Goal: Task Accomplishment & Management: Manage account settings

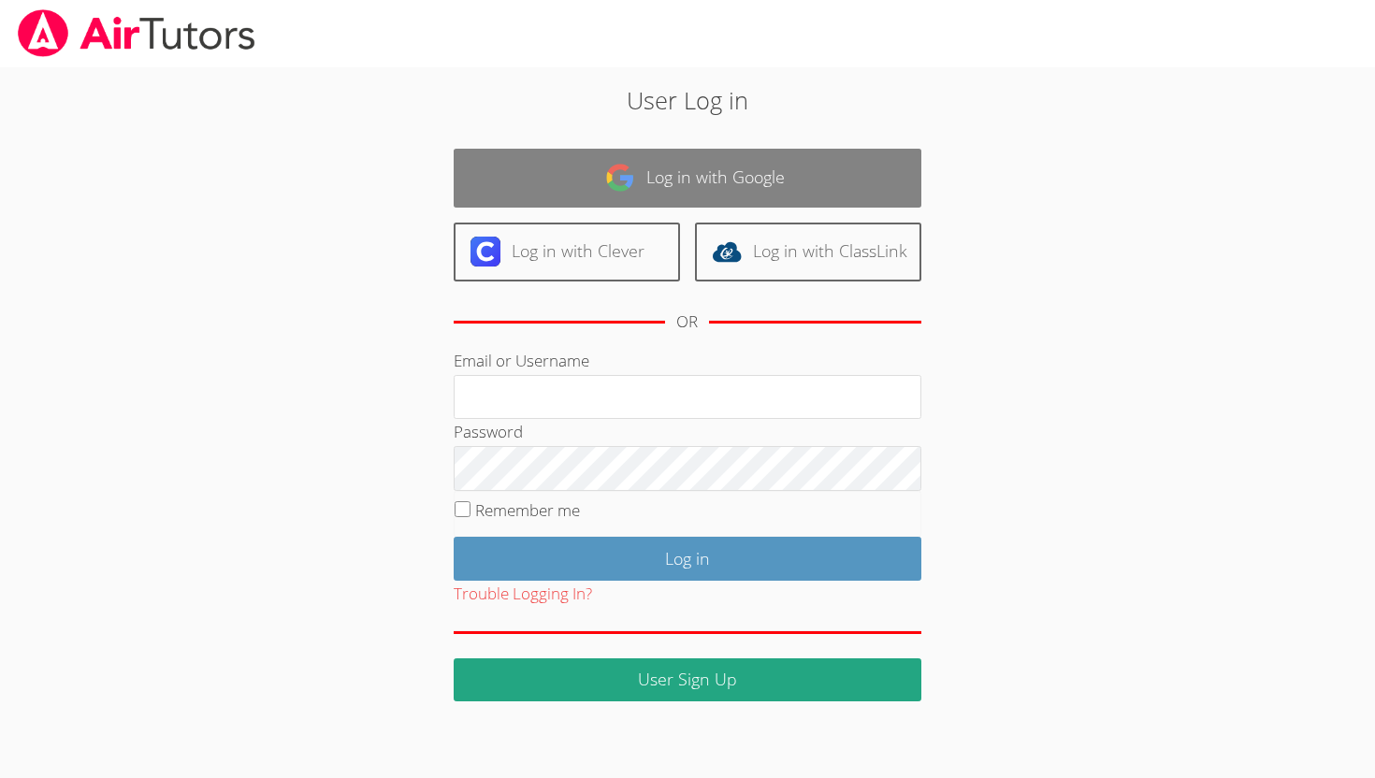
click at [771, 182] on link "Log in with Google" at bounding box center [688, 178] width 468 height 59
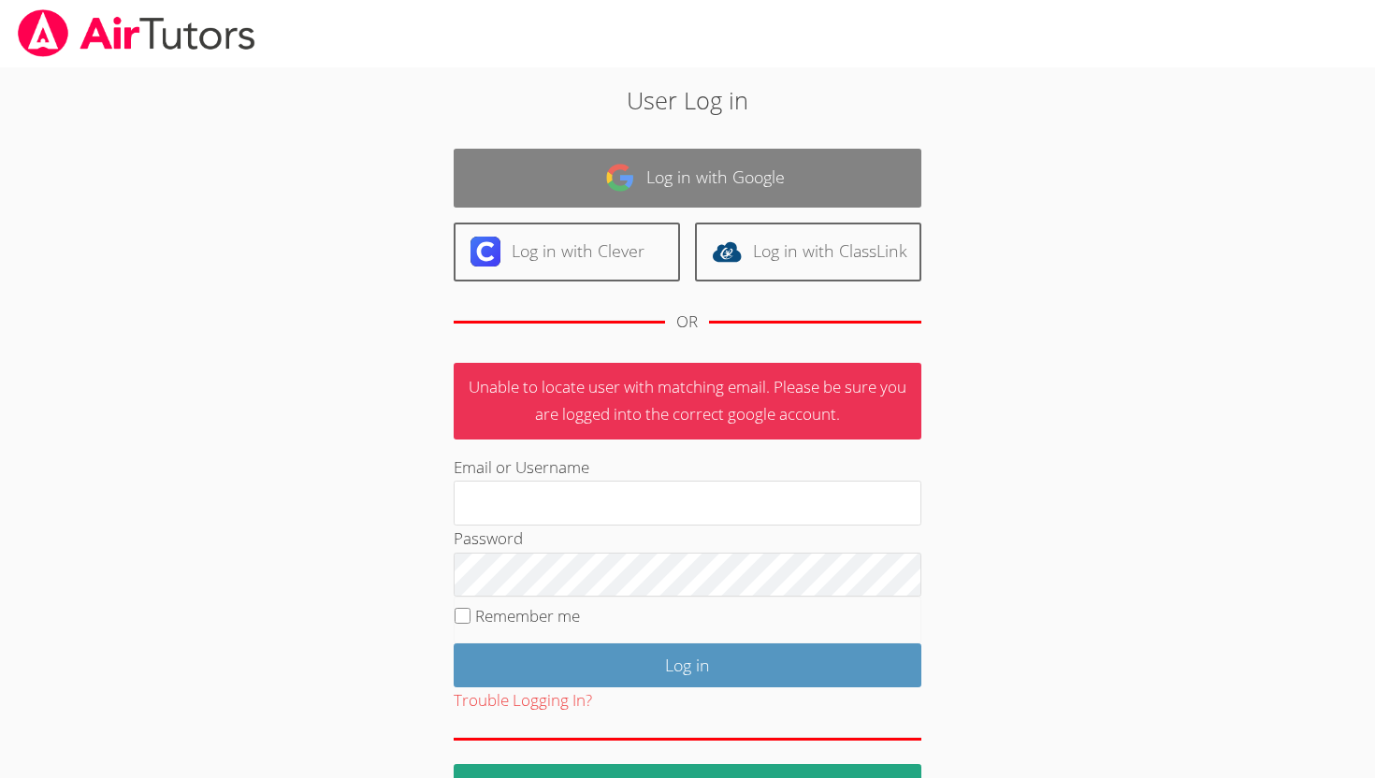
click at [604, 162] on link "Log in with Google" at bounding box center [688, 178] width 468 height 59
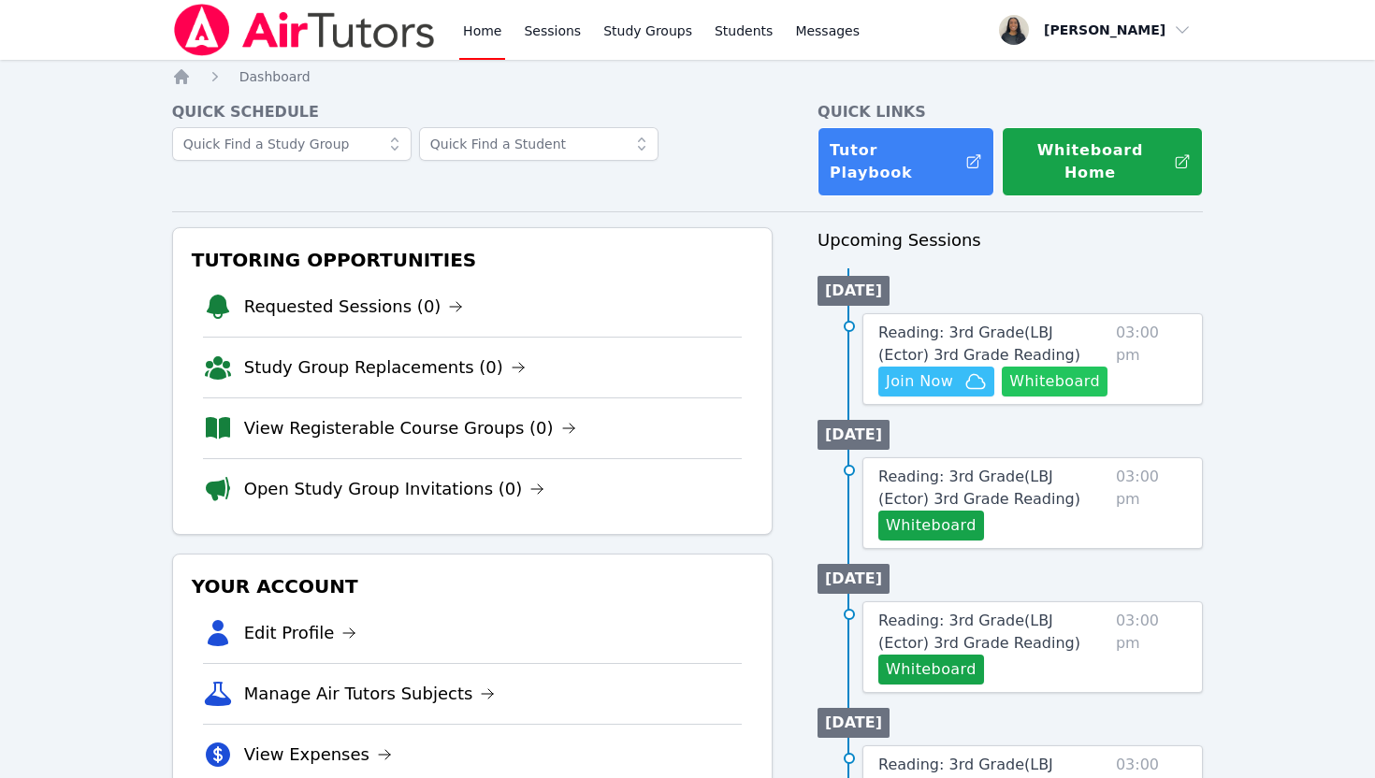
click at [1055, 367] on button "Whiteboard" at bounding box center [1055, 382] width 106 height 30
click at [920, 370] on span "Join Now" at bounding box center [919, 381] width 67 height 22
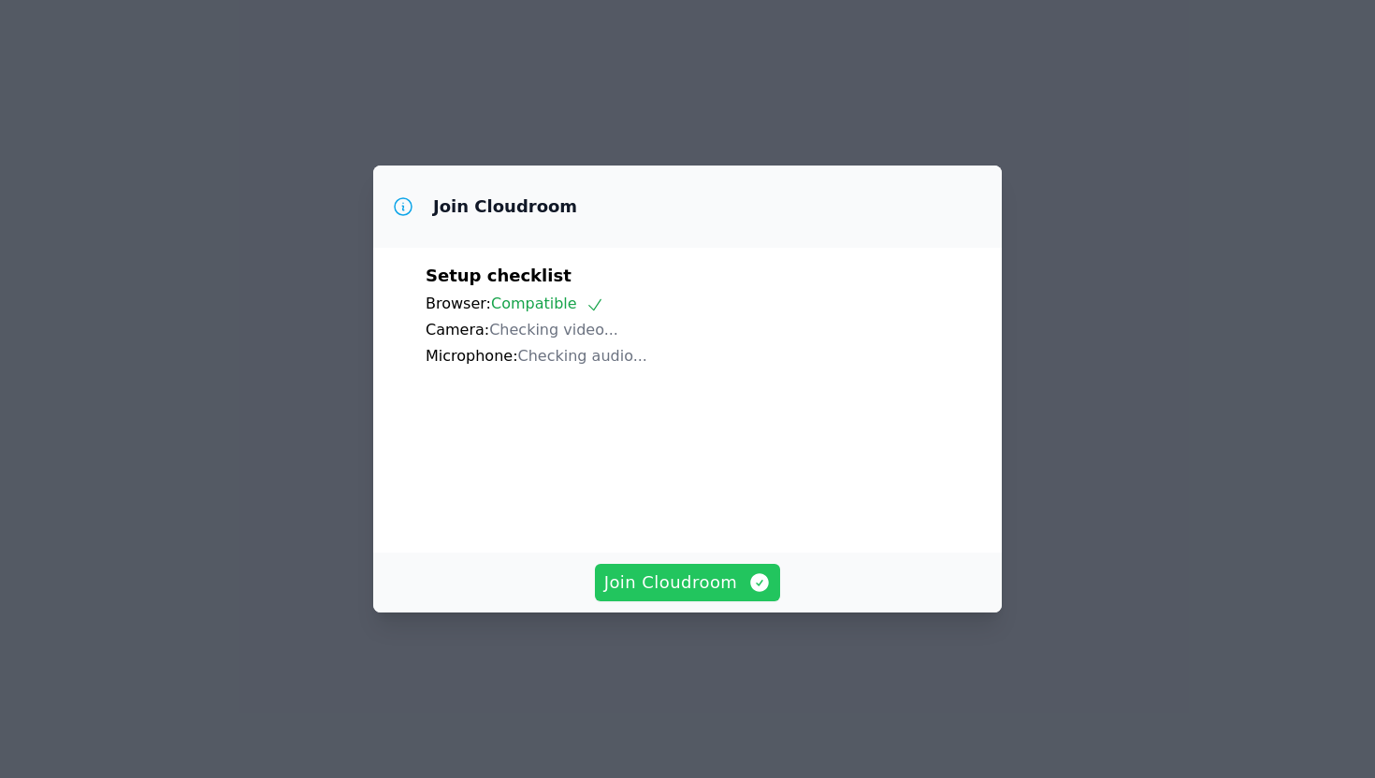
click at [662, 596] on span "Join Cloudroom" at bounding box center [687, 583] width 167 height 26
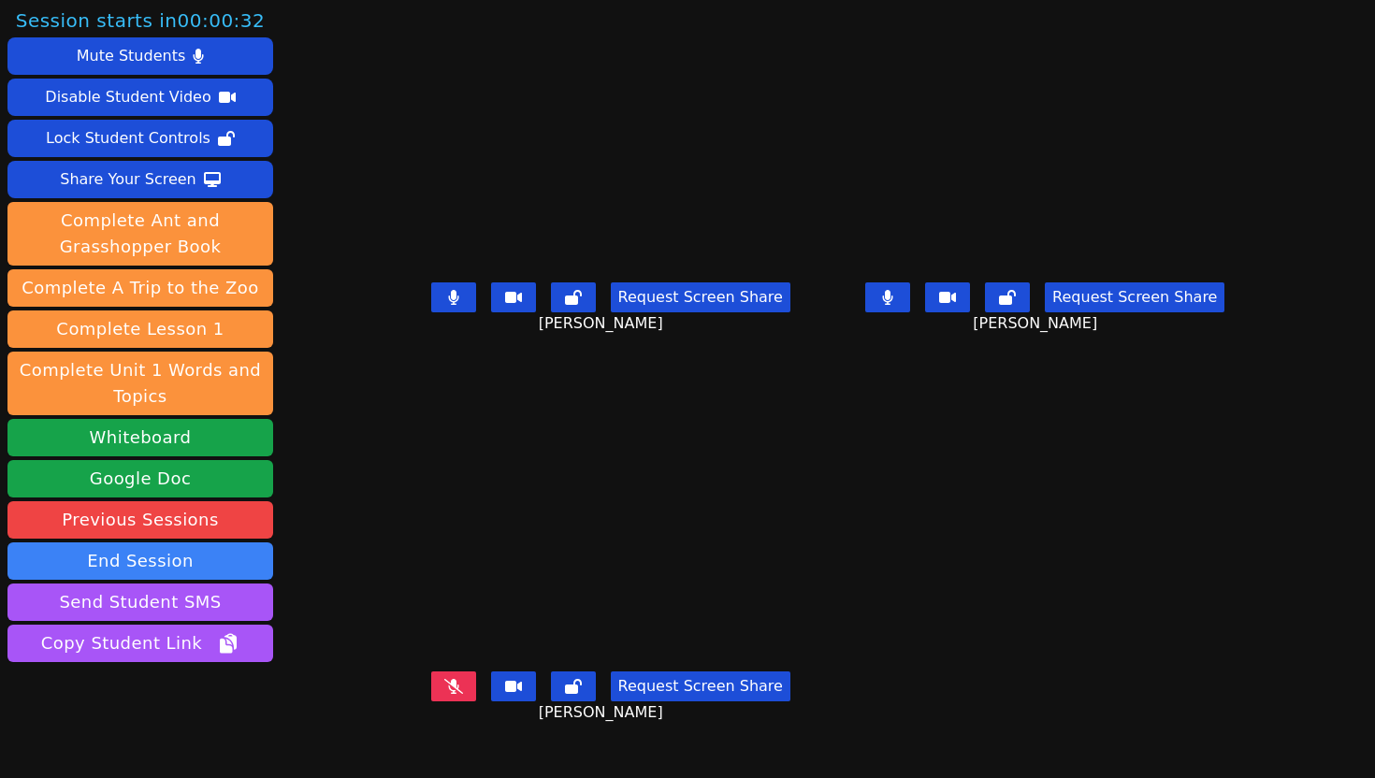
click at [893, 305] on icon at bounding box center [888, 297] width 10 height 15
click at [448, 305] on icon at bounding box center [453, 297] width 10 height 15
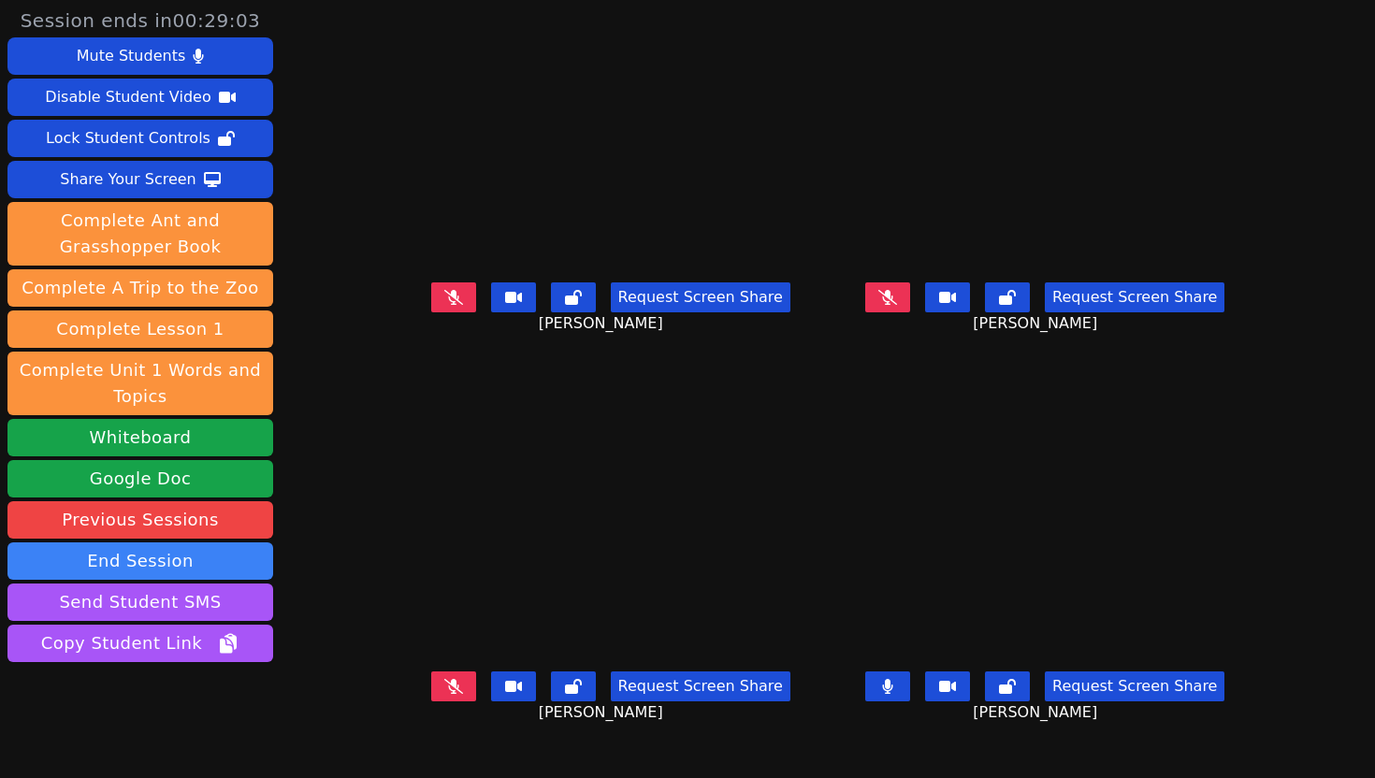
drag, startPoint x: 399, startPoint y: 726, endPoint x: 656, endPoint y: 767, distance: 259.6
click at [653, 739] on div "Request Screen Share GISELLE SIBAJA GARCIA" at bounding box center [610, 701] width 420 height 75
click at [910, 702] on button at bounding box center [887, 687] width 45 height 30
click at [897, 305] on icon at bounding box center [887, 297] width 19 height 15
click at [910, 312] on button at bounding box center [887, 298] width 45 height 30
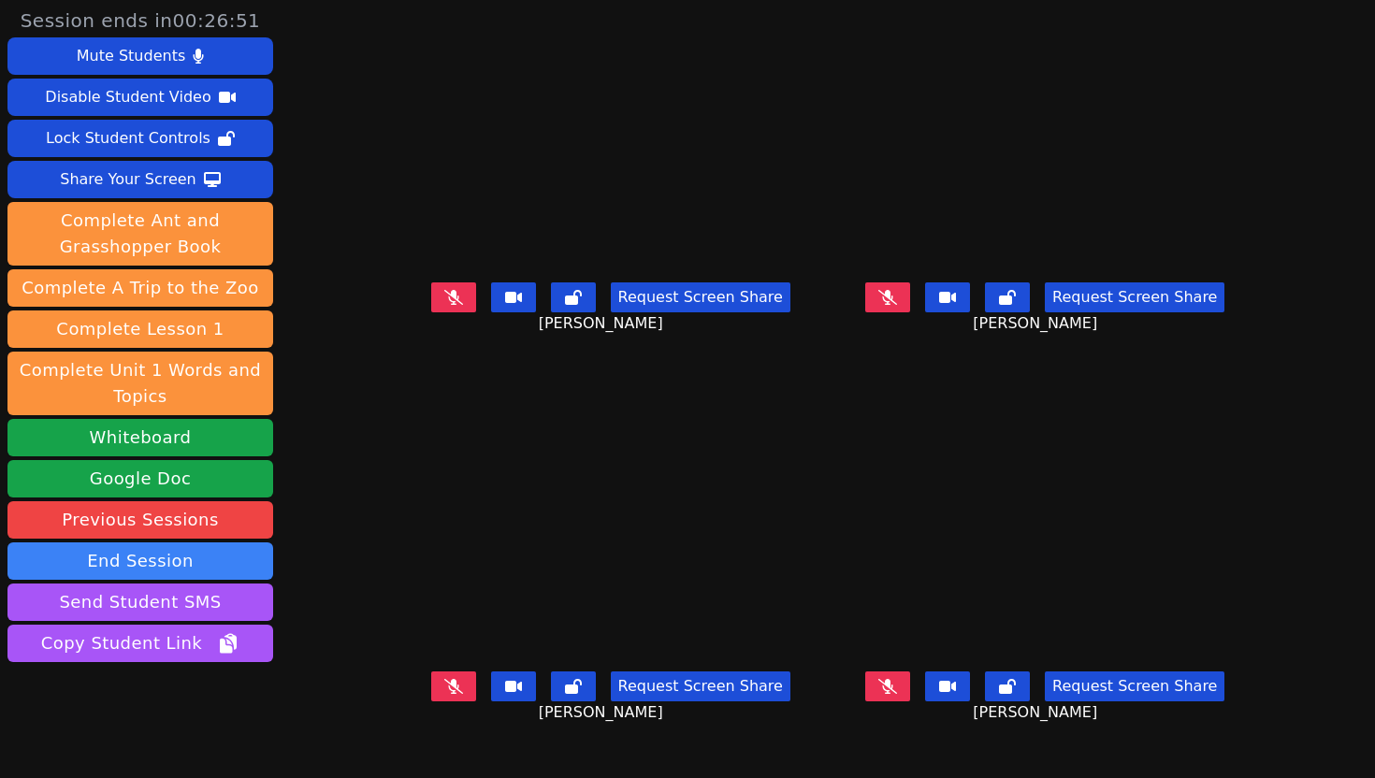
click at [910, 702] on button at bounding box center [887, 687] width 45 height 30
click at [910, 312] on button at bounding box center [887, 298] width 45 height 30
click at [893, 305] on icon at bounding box center [888, 297] width 10 height 15
click at [910, 702] on button at bounding box center [887, 687] width 45 height 30
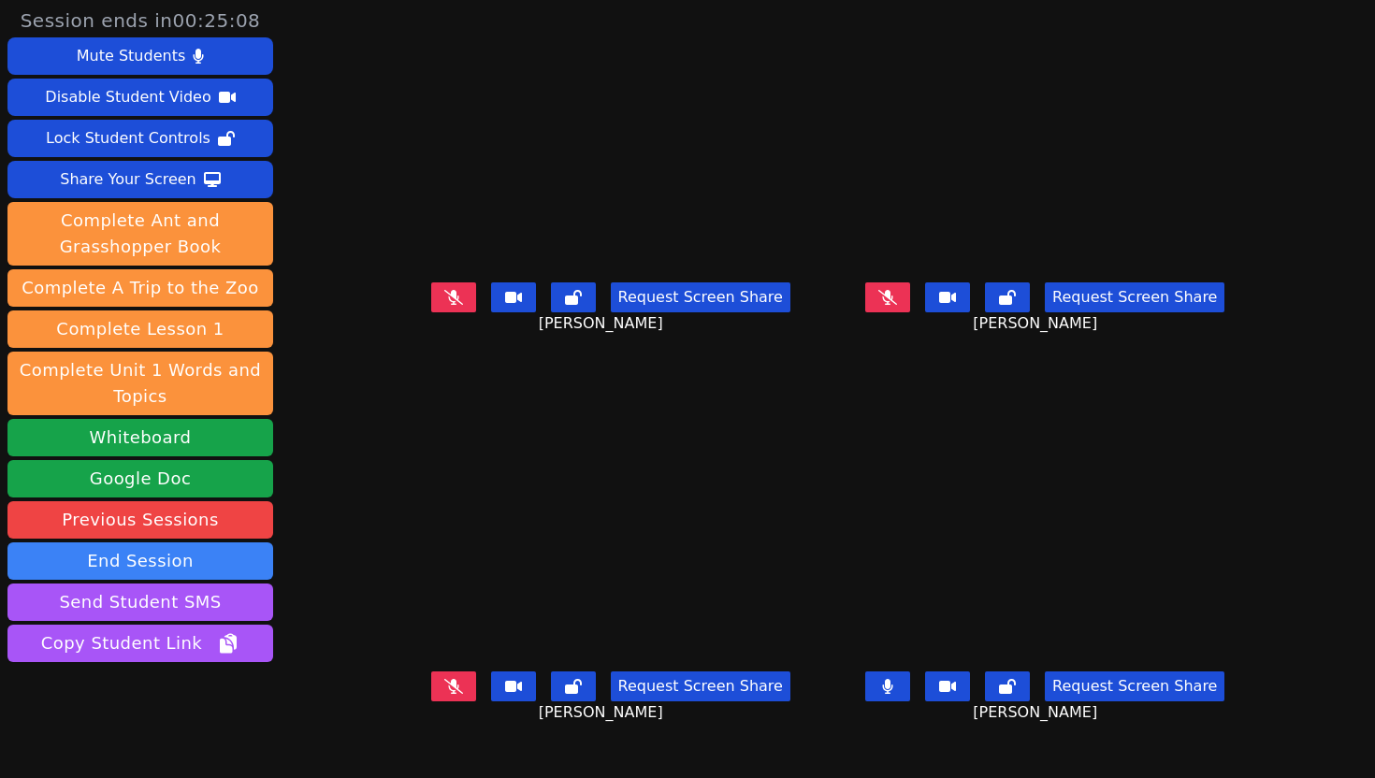
click at [812, 350] on div "Request Screen Share Aubree Sharp" at bounding box center [610, 312] width 420 height 75
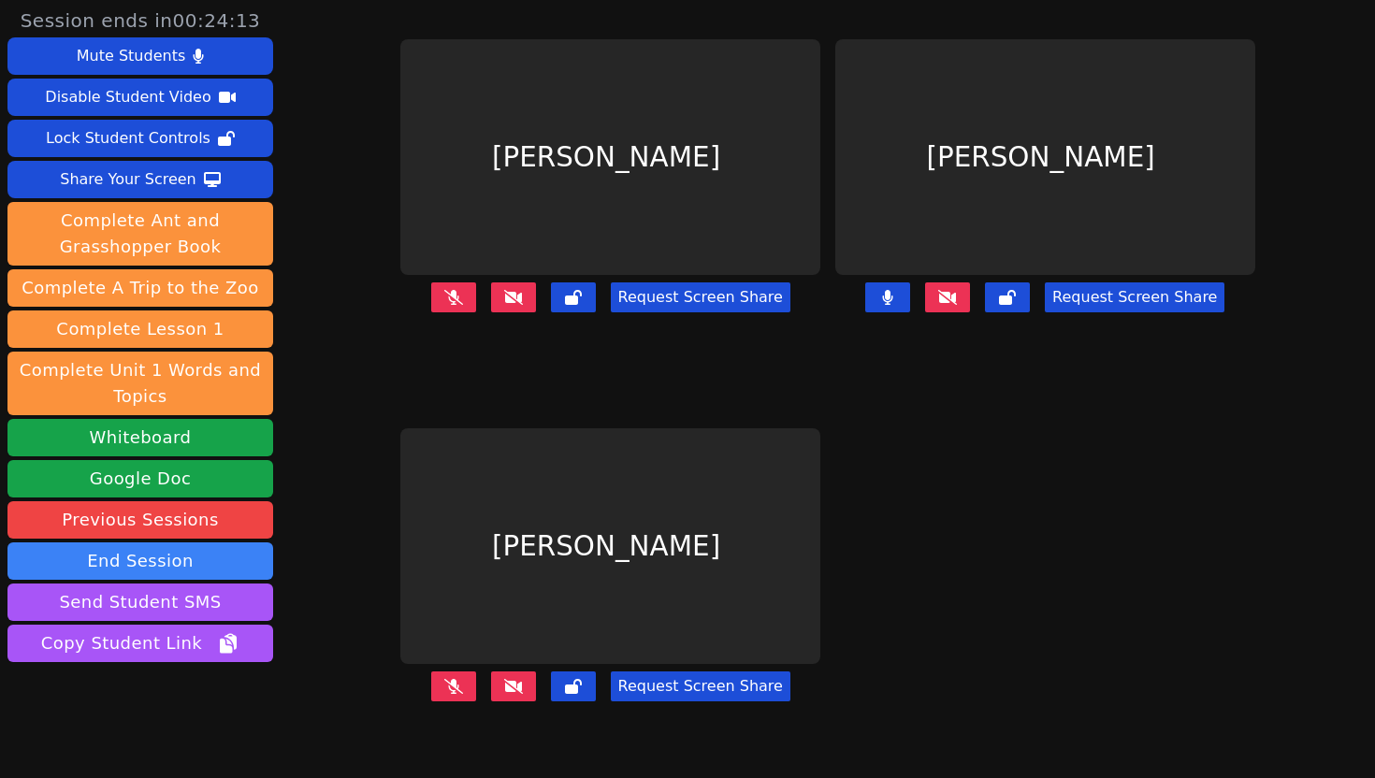
click at [523, 296] on icon at bounding box center [513, 297] width 19 height 15
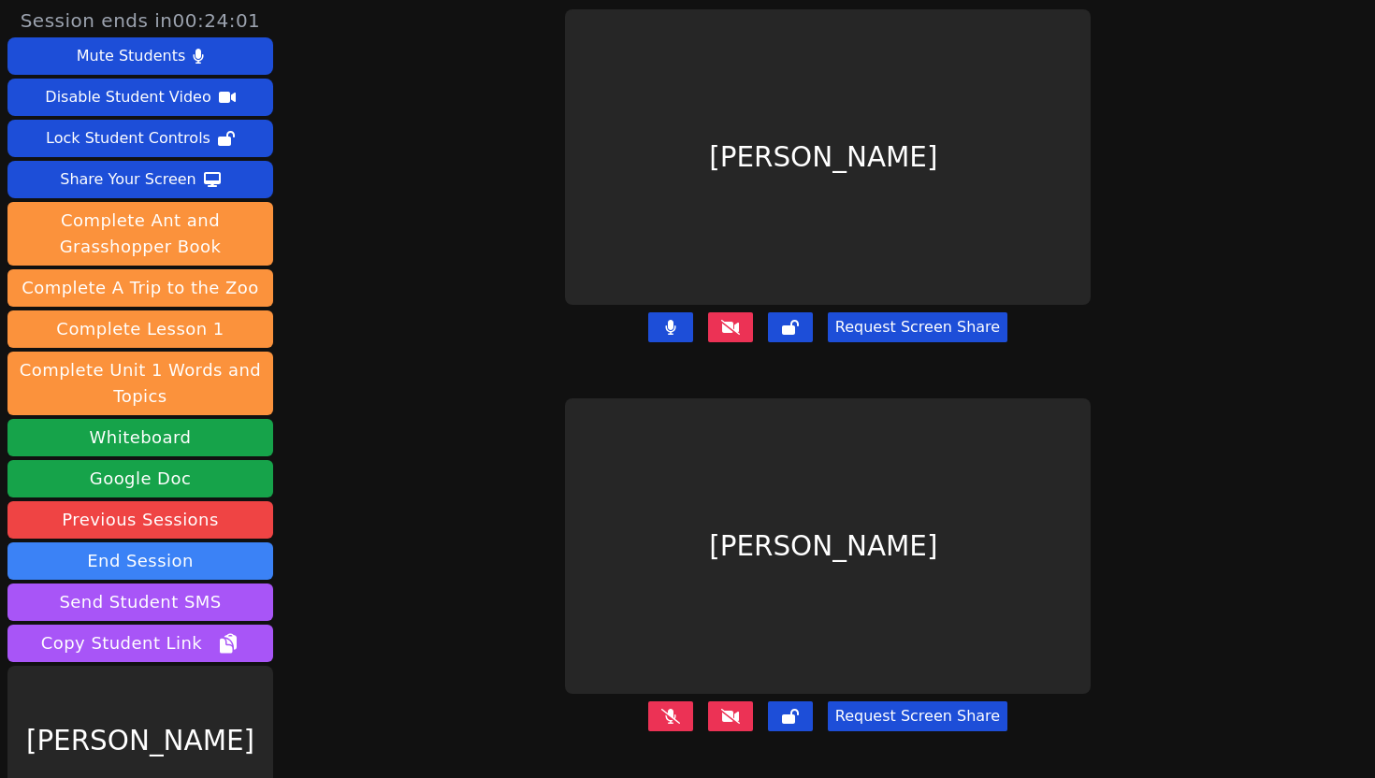
scroll to position [45, 0]
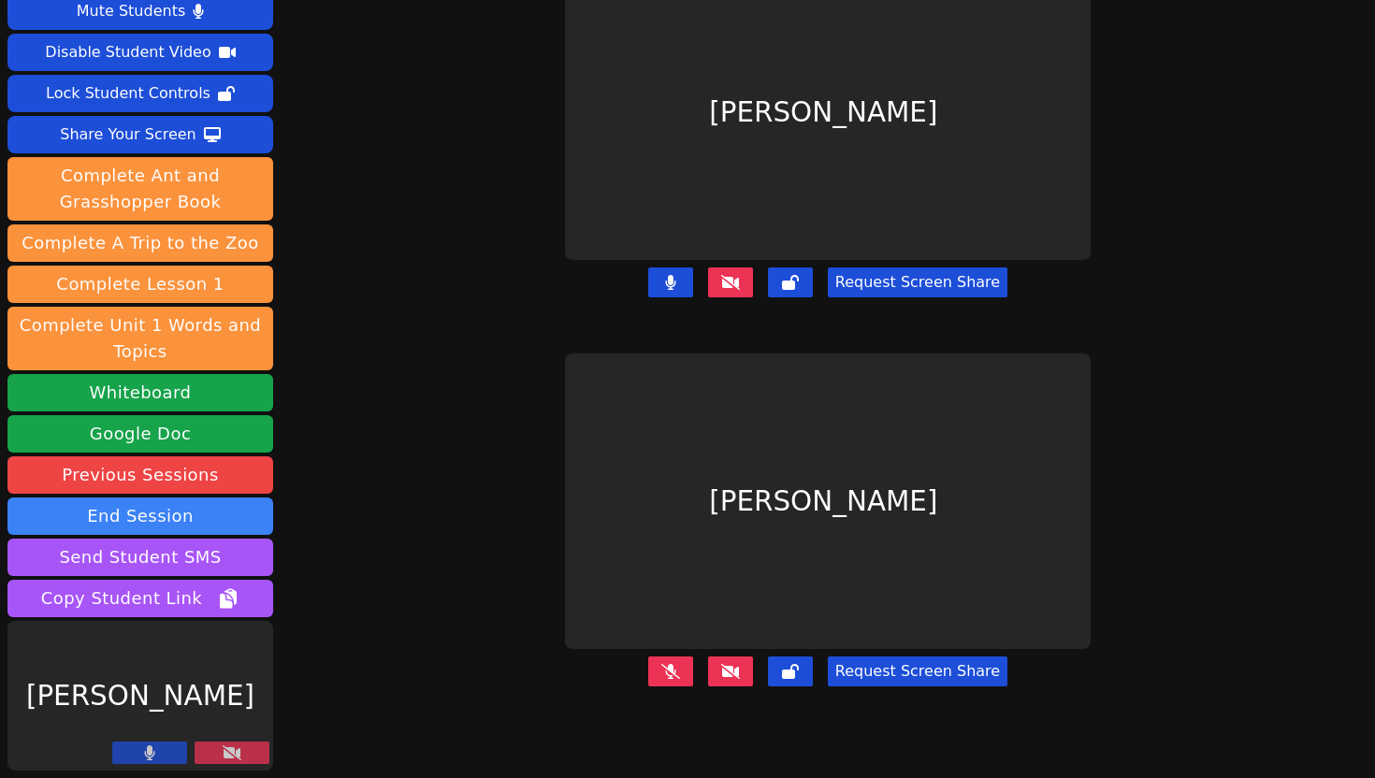
click at [241, 753] on button at bounding box center [232, 753] width 75 height 22
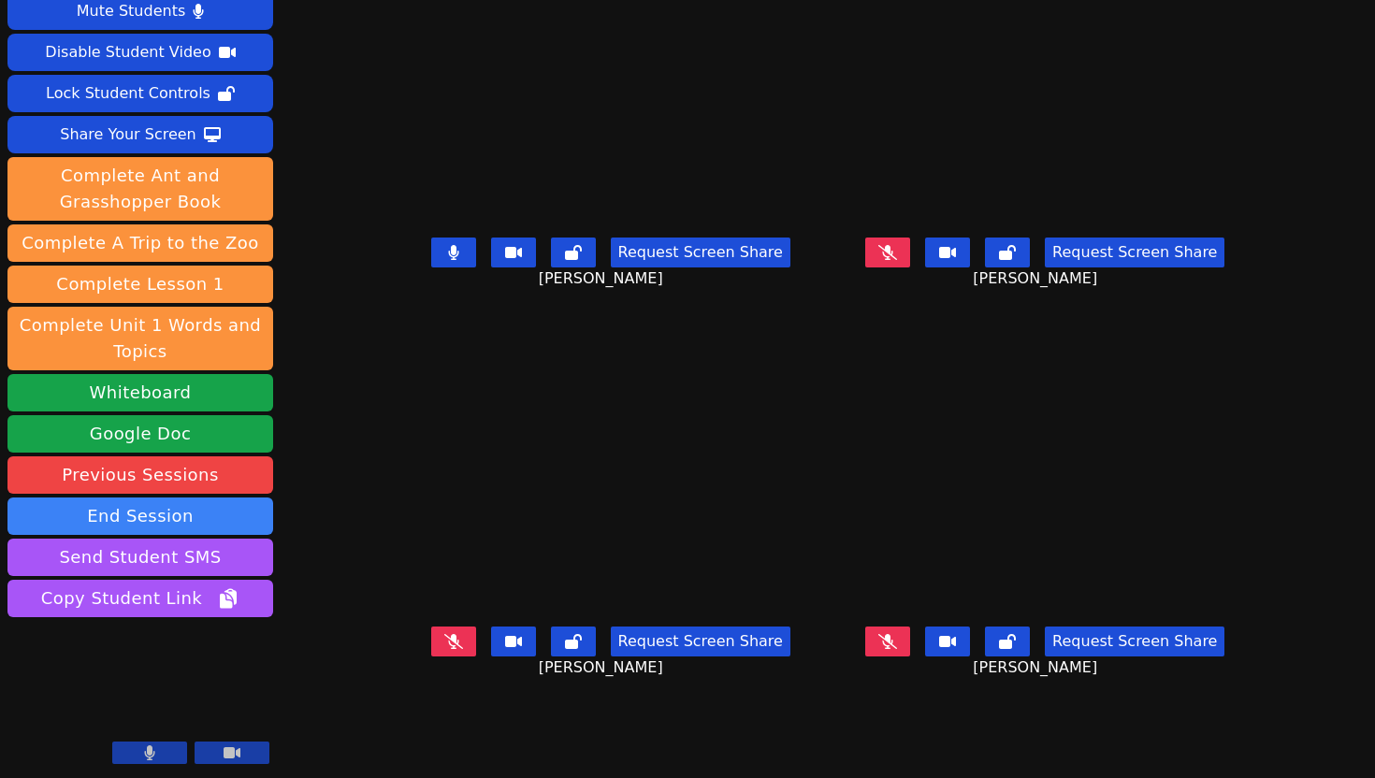
click at [448, 260] on icon at bounding box center [453, 252] width 10 height 15
click at [910, 268] on button at bounding box center [887, 253] width 45 height 30
click at [897, 260] on icon at bounding box center [887, 252] width 19 height 15
click at [910, 268] on button at bounding box center [887, 253] width 45 height 30
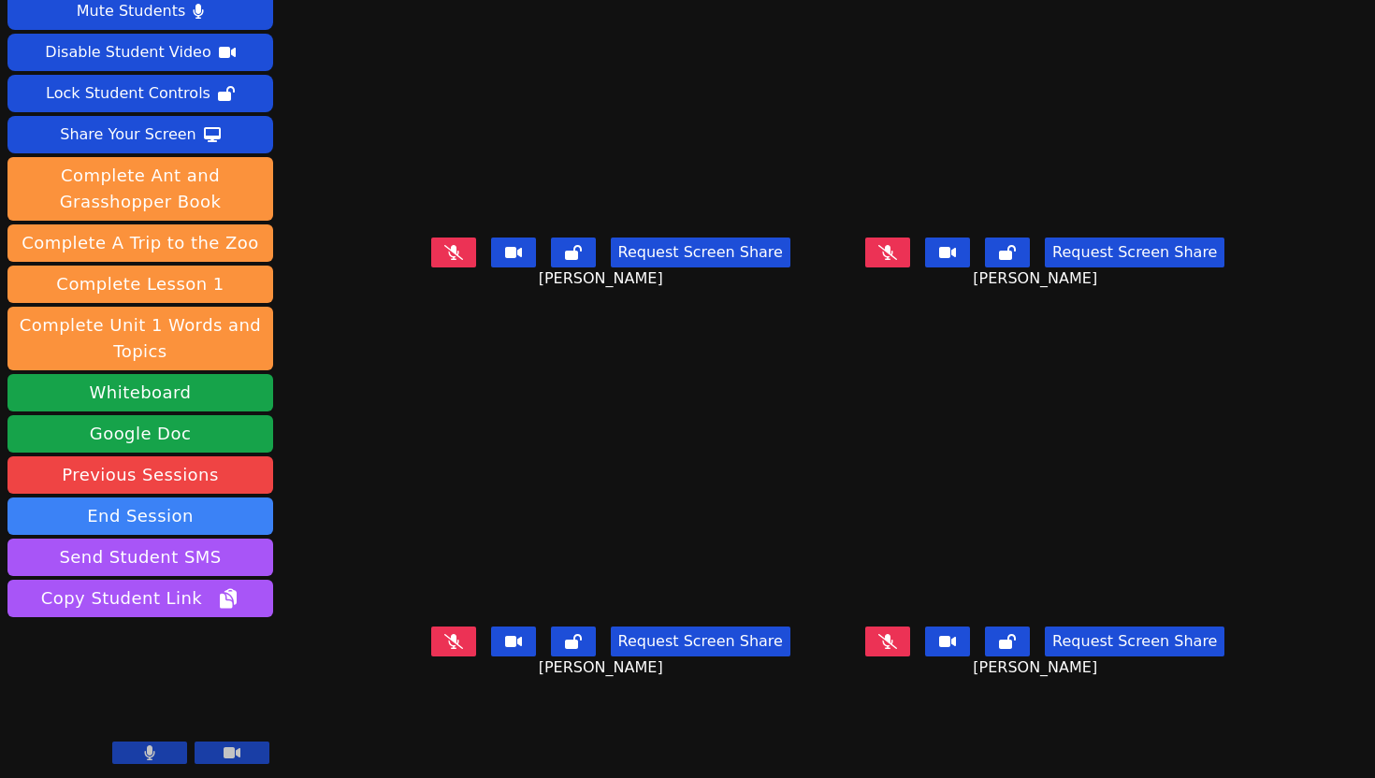
click at [431, 657] on button at bounding box center [453, 642] width 45 height 30
click at [448, 649] on icon at bounding box center [453, 641] width 11 height 15
click at [910, 657] on button at bounding box center [887, 642] width 45 height 30
click at [431, 268] on button at bounding box center [453, 253] width 45 height 30
click at [448, 260] on icon at bounding box center [453, 252] width 11 height 15
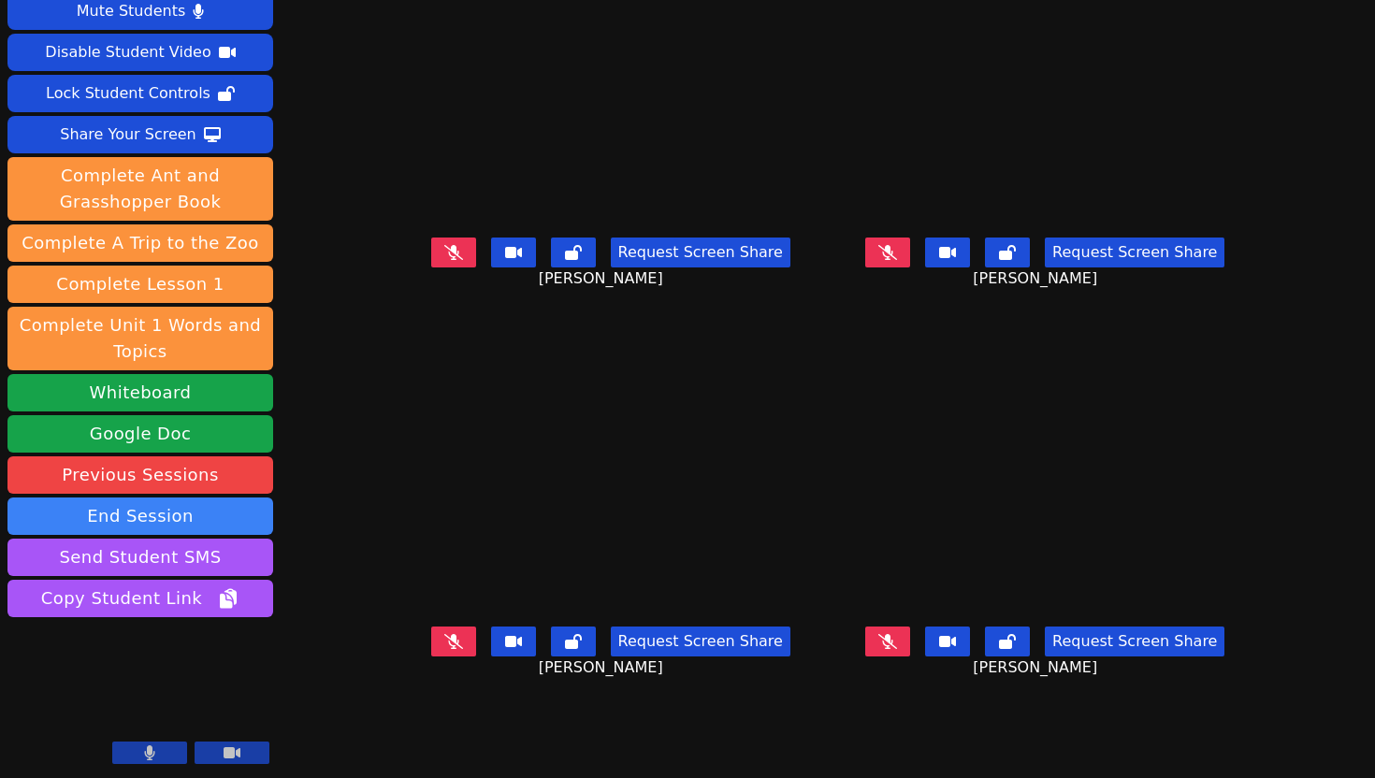
click at [444, 260] on icon at bounding box center [453, 252] width 19 height 15
drag, startPoint x: 403, startPoint y: 285, endPoint x: 390, endPoint y: 282, distance: 13.6
click at [431, 268] on button at bounding box center [453, 253] width 45 height 30
click at [444, 649] on icon at bounding box center [453, 641] width 19 height 15
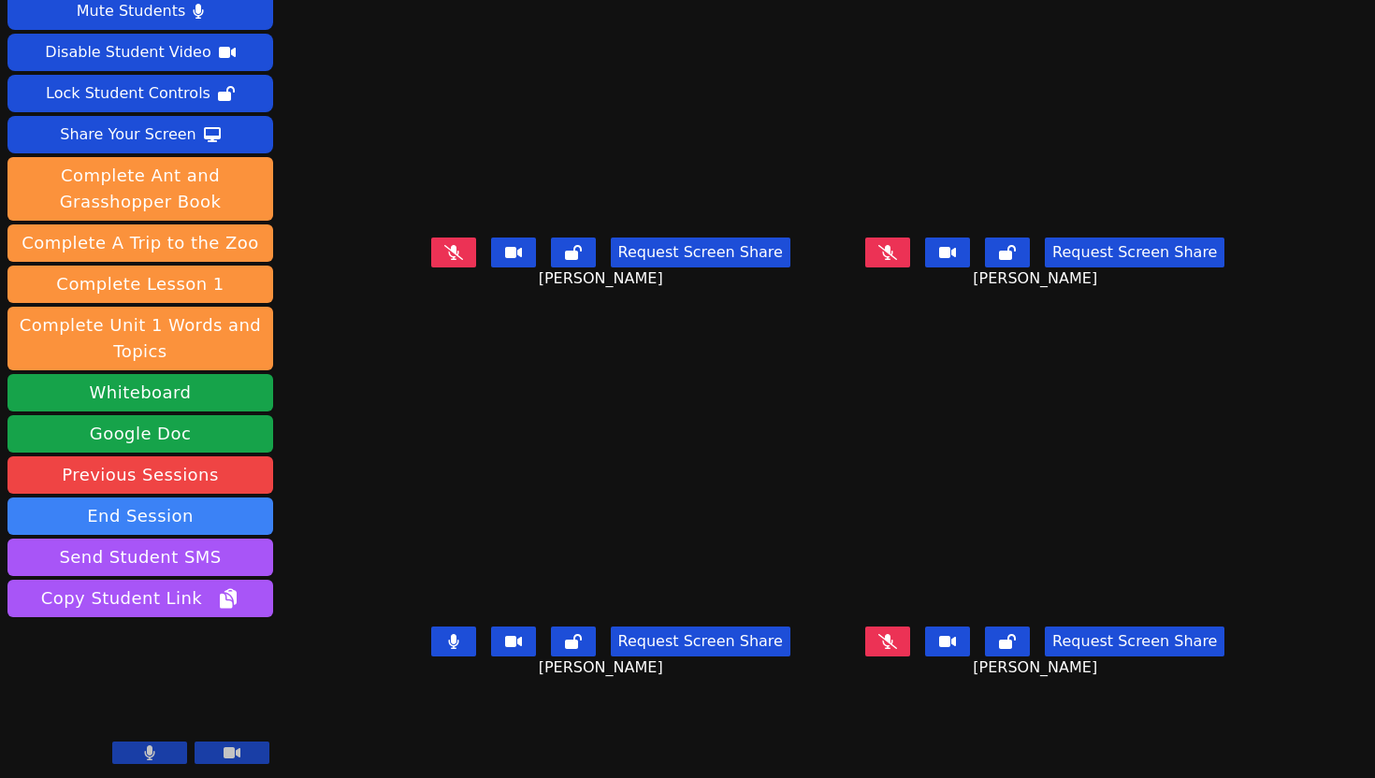
click at [431, 657] on button at bounding box center [453, 642] width 45 height 30
click at [444, 260] on icon at bounding box center [453, 252] width 19 height 15
click at [448, 260] on icon at bounding box center [453, 252] width 11 height 15
click at [444, 260] on icon at bounding box center [453, 252] width 19 height 15
click at [448, 260] on icon at bounding box center [453, 252] width 11 height 15
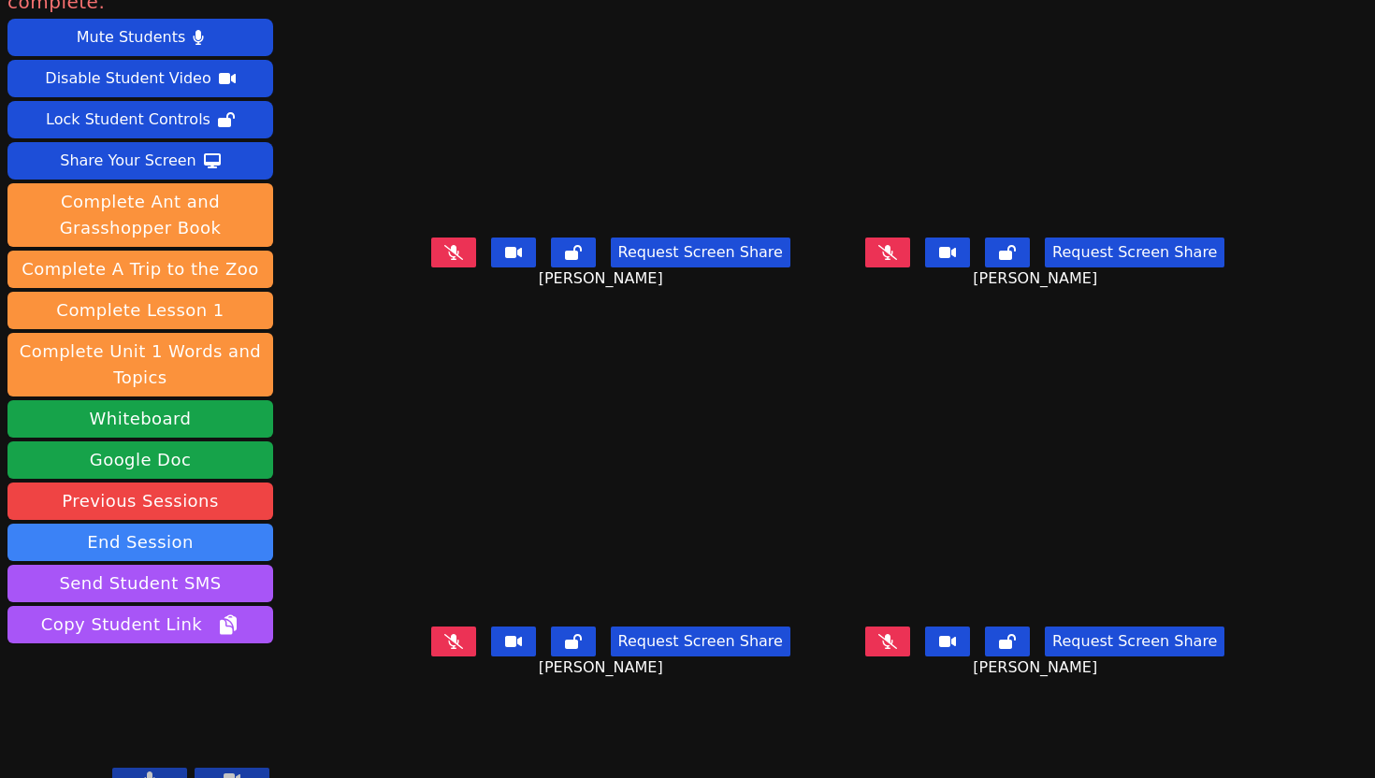
click at [897, 260] on icon at bounding box center [887, 252] width 19 height 15
click at [444, 260] on icon at bounding box center [453, 252] width 19 height 15
click at [444, 649] on icon at bounding box center [453, 641] width 19 height 15
click at [910, 657] on button at bounding box center [887, 642] width 45 height 30
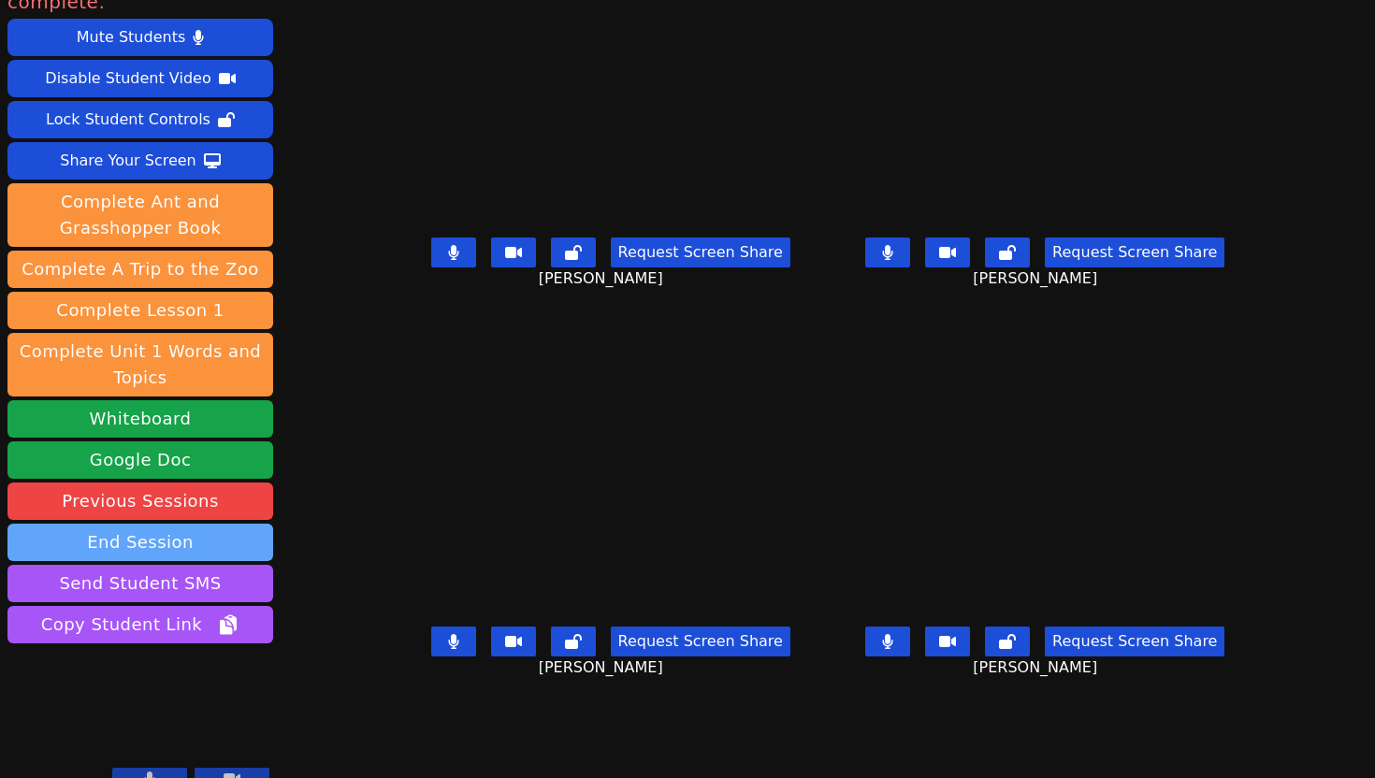
click at [131, 524] on button "End Session" at bounding box center [140, 542] width 266 height 37
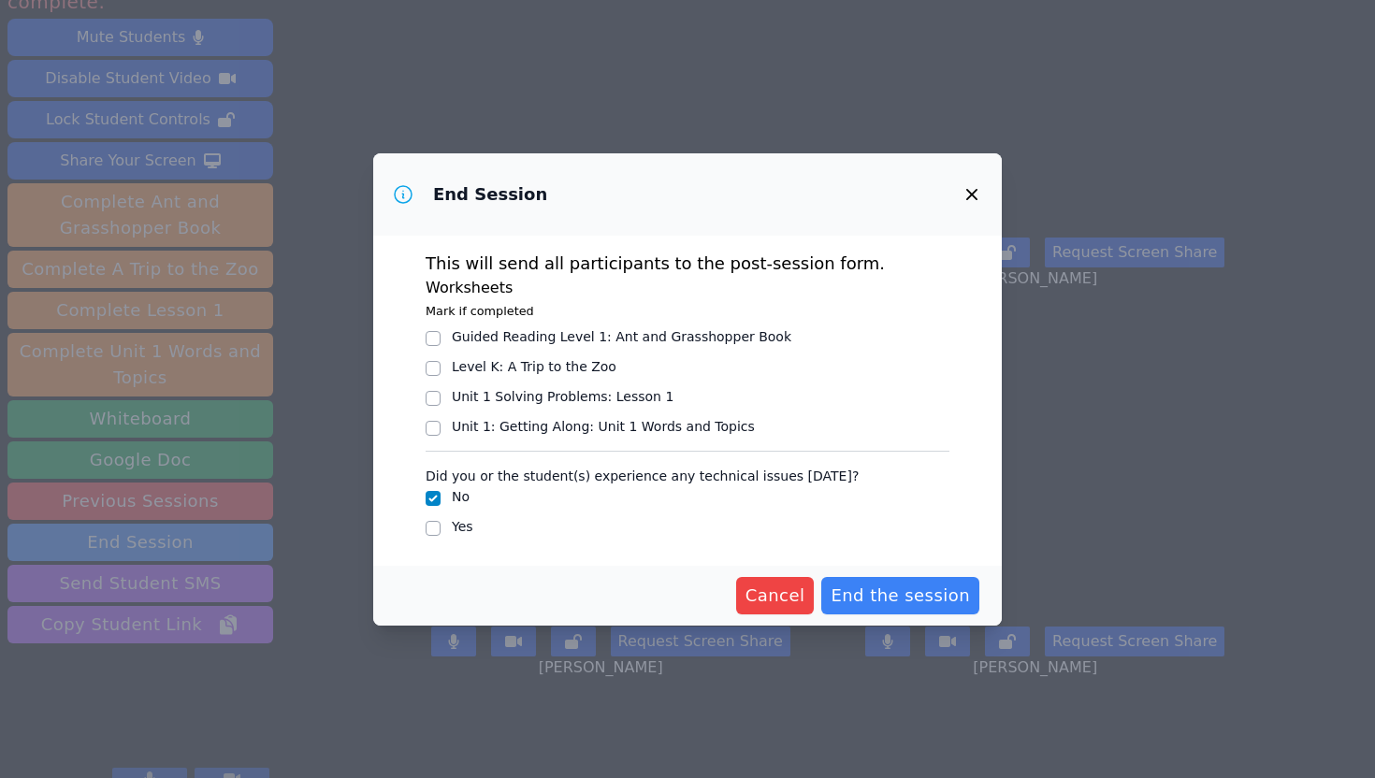
click at [475, 529] on div "Yes" at bounding box center [688, 528] width 524 height 22
click at [454, 523] on label "Yes" at bounding box center [463, 526] width 22 height 15
click at [441, 523] on input "Yes" at bounding box center [433, 528] width 15 height 15
checkbox input "true"
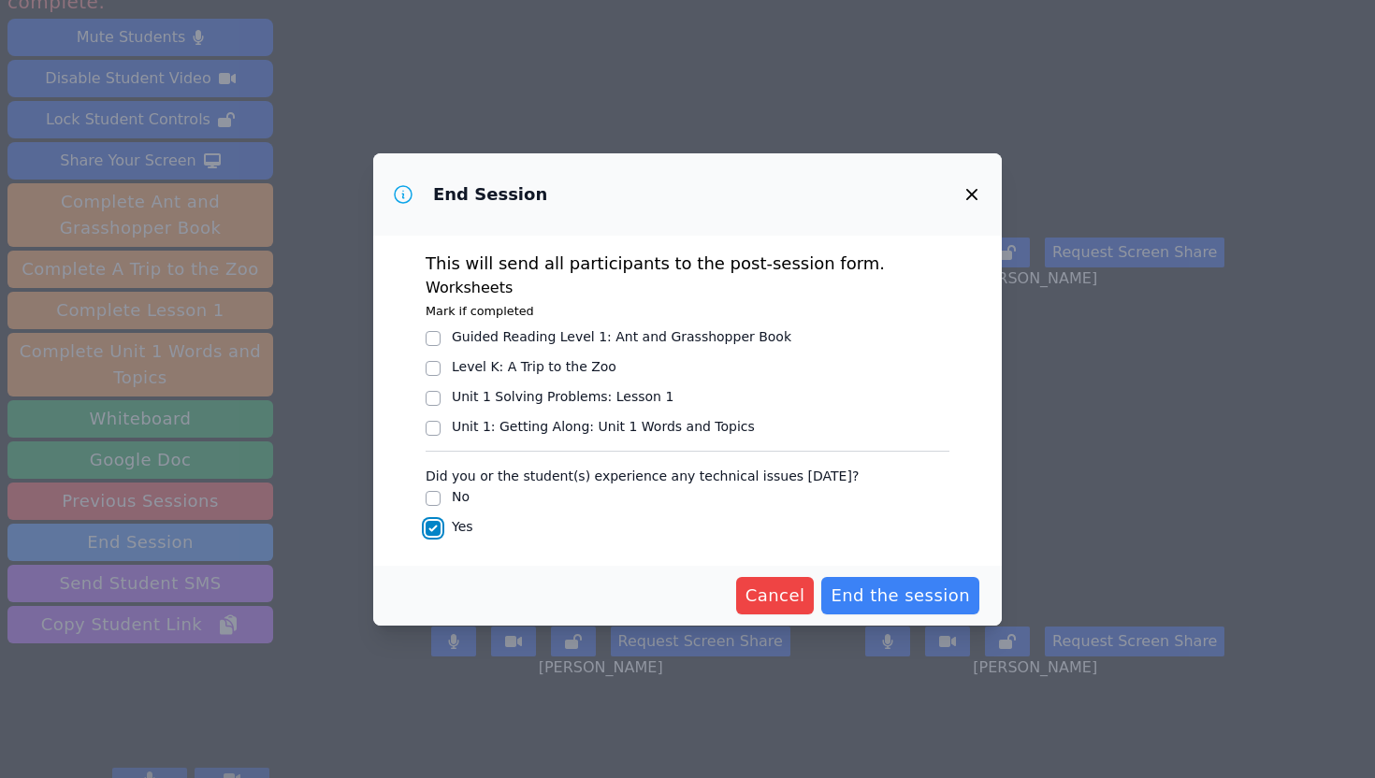
checkbox input "false"
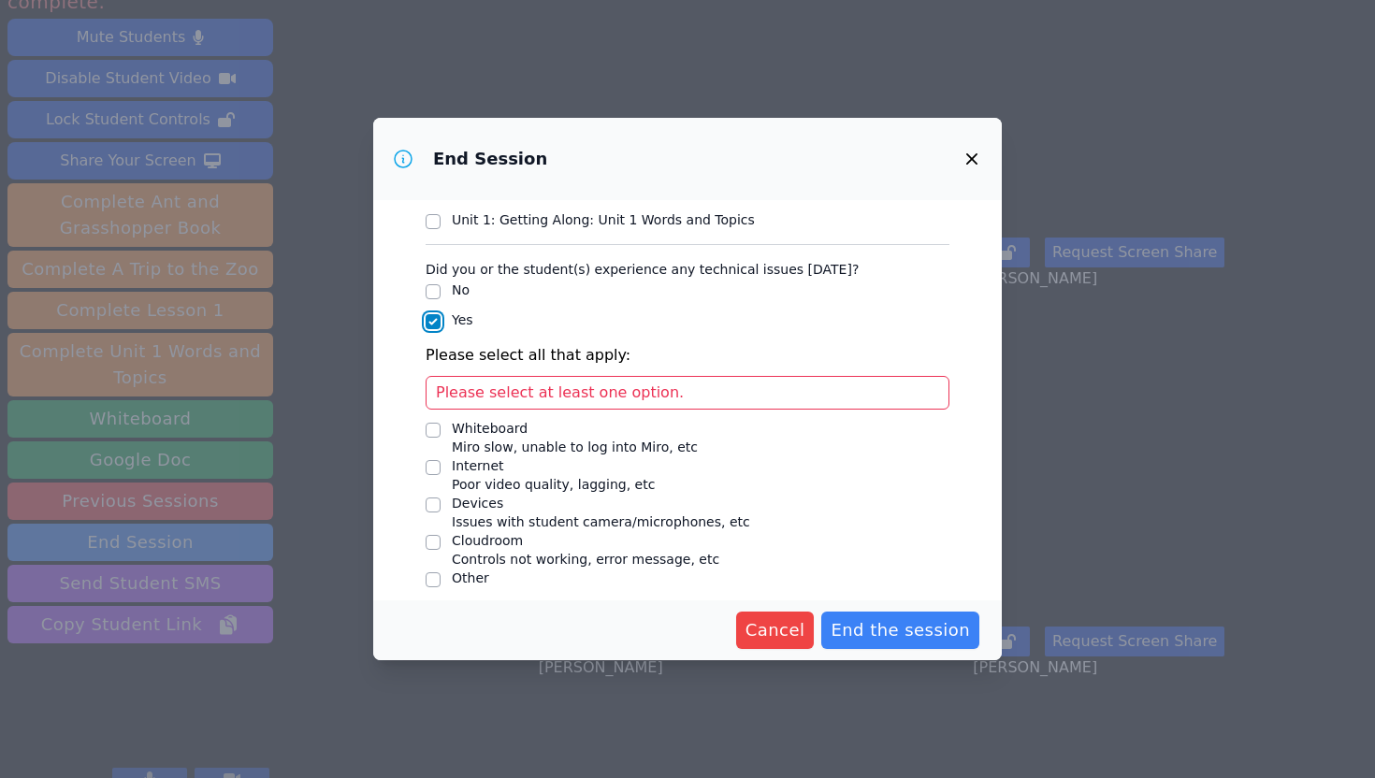
scroll to position [183, 0]
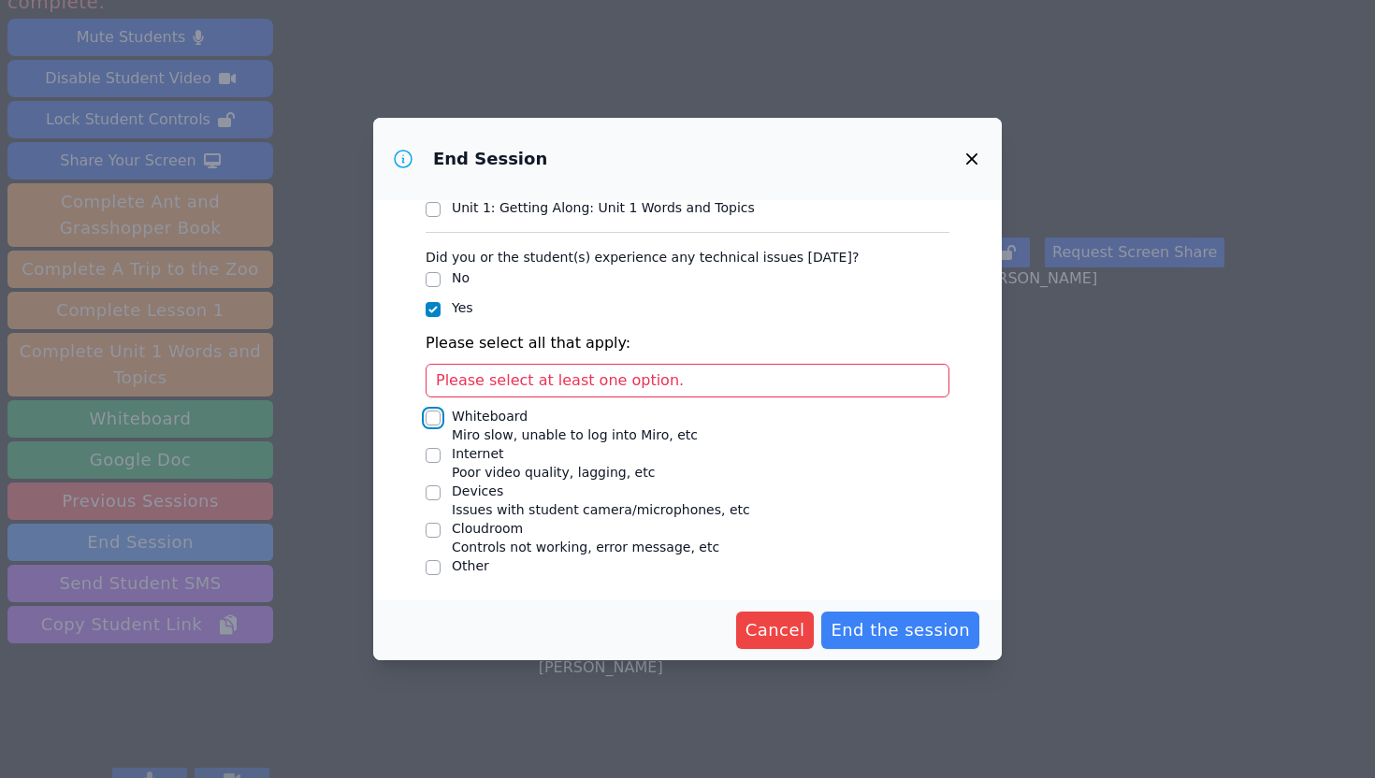
click at [431, 411] on input "Whiteboard Miro slow, unable to log into Miro, etc" at bounding box center [433, 418] width 15 height 15
checkbox input "true"
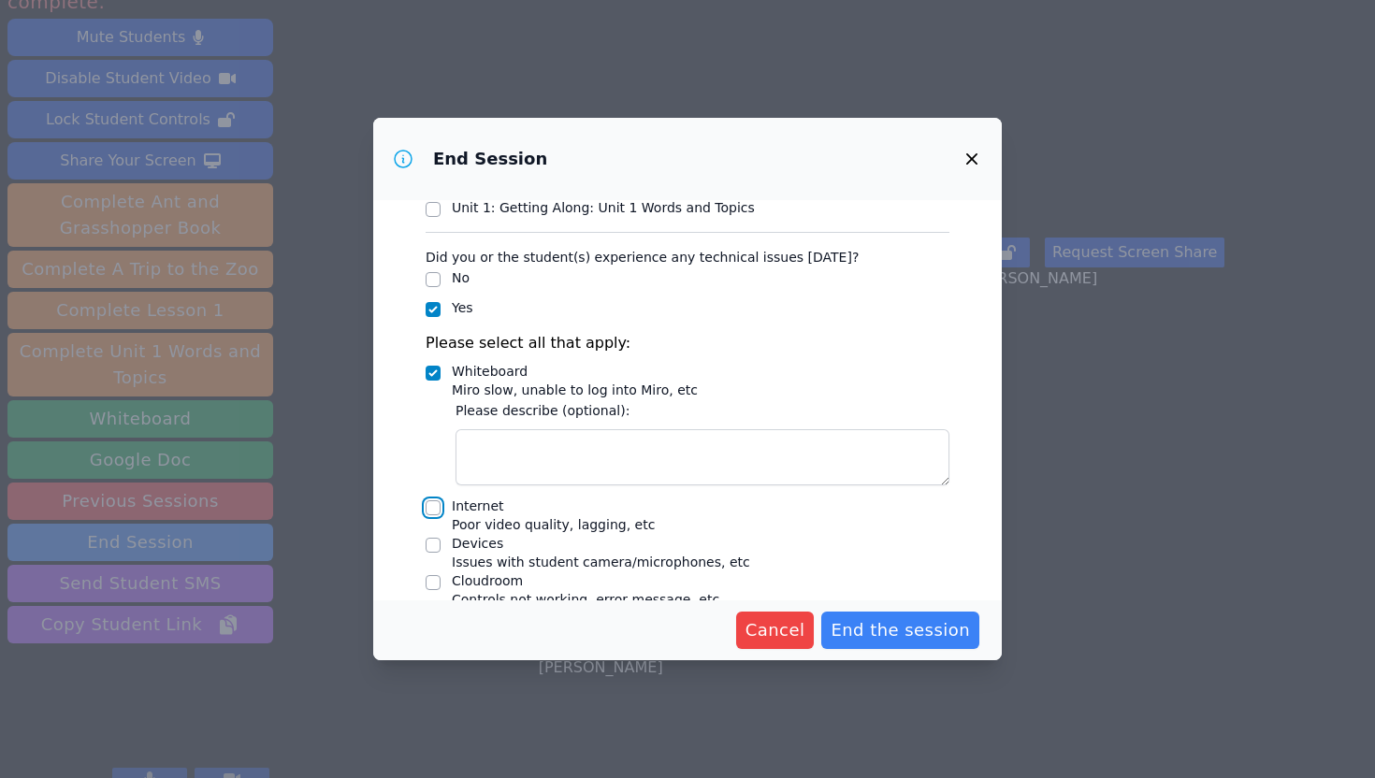
click at [435, 506] on input "Internet Poor video quality, lagging, etc" at bounding box center [433, 507] width 15 height 15
checkbox input "true"
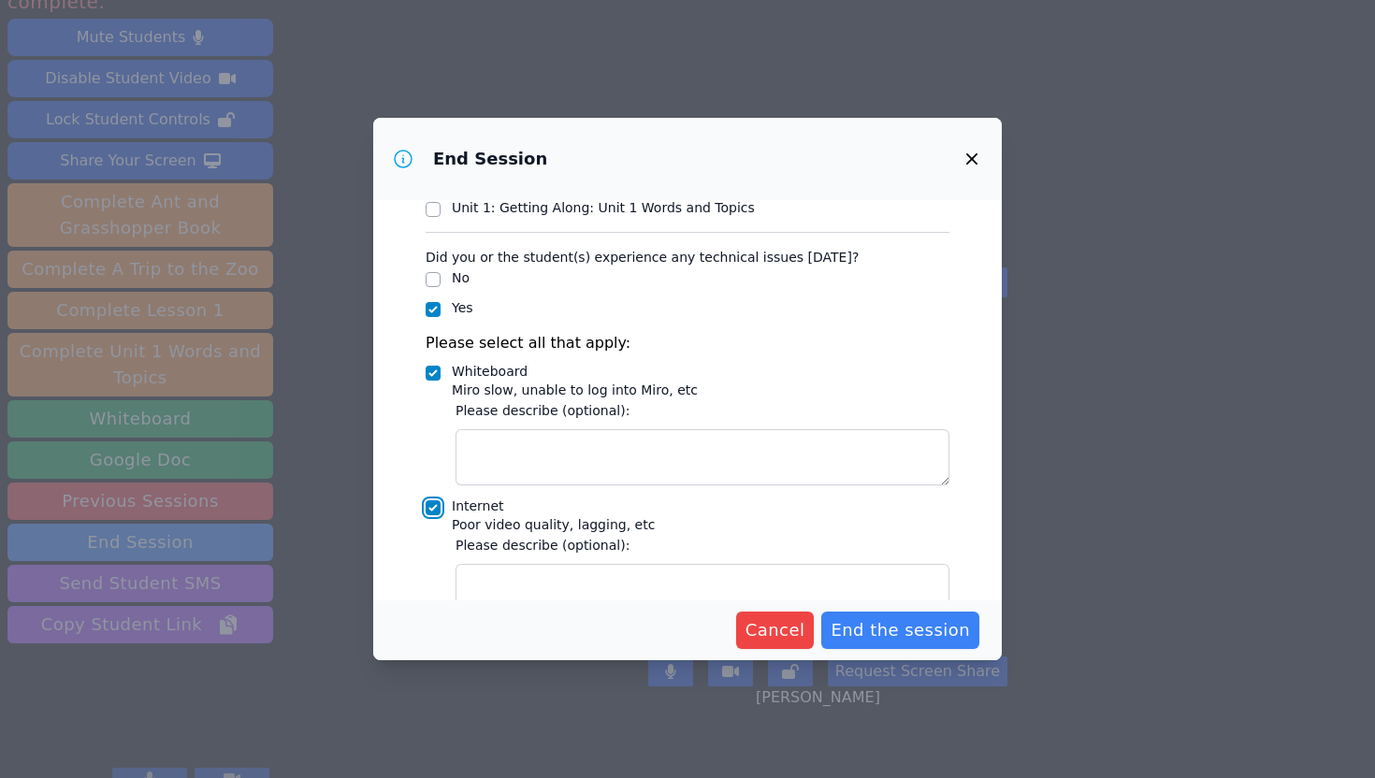
scroll to position [333, 0]
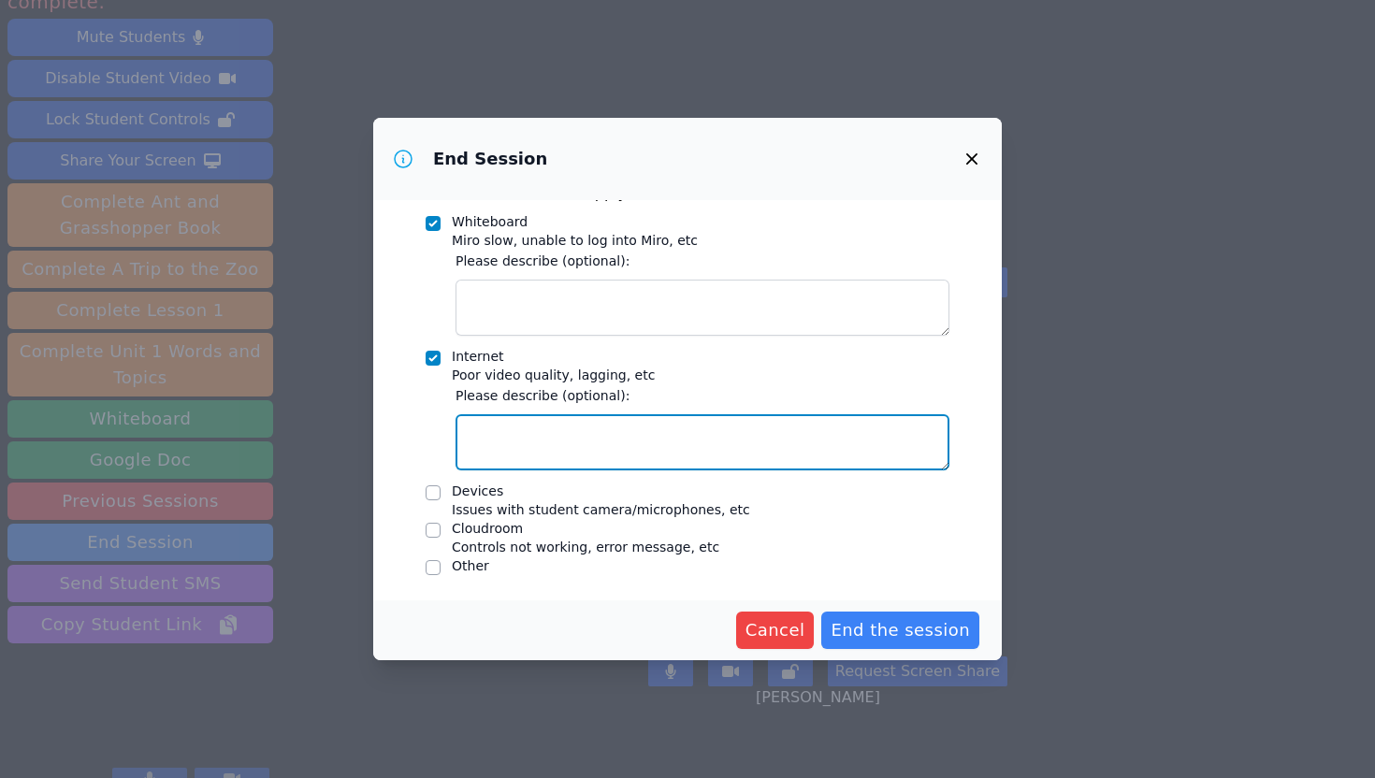
click at [596, 438] on textarea "Internet Poor video quality, lagging, etc" at bounding box center [703, 442] width 494 height 56
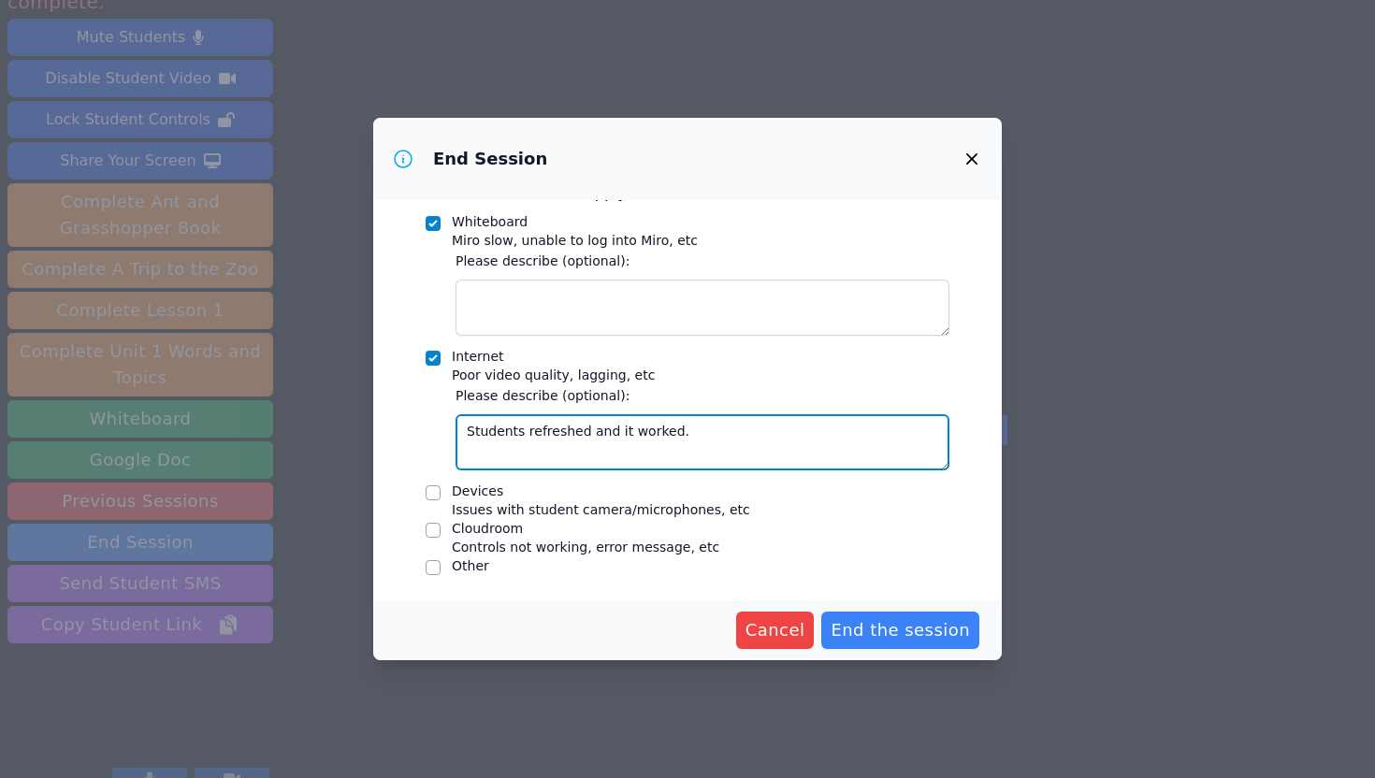
type textarea "Students refreshed and it worked."
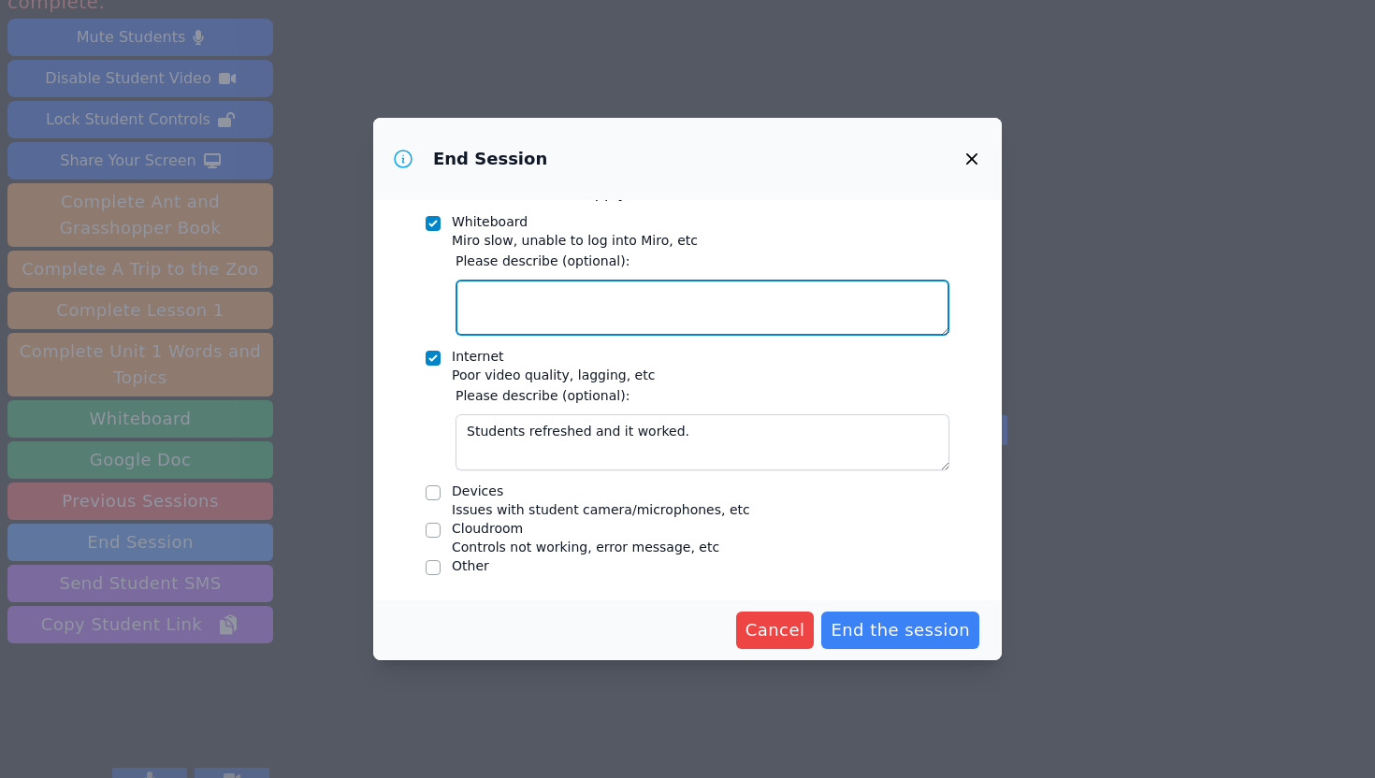
click at [639, 306] on textarea "Whiteboard Miro slow, unable to log into Miro, etc" at bounding box center [703, 308] width 494 height 56
type textarea "Giselle refreshed a"
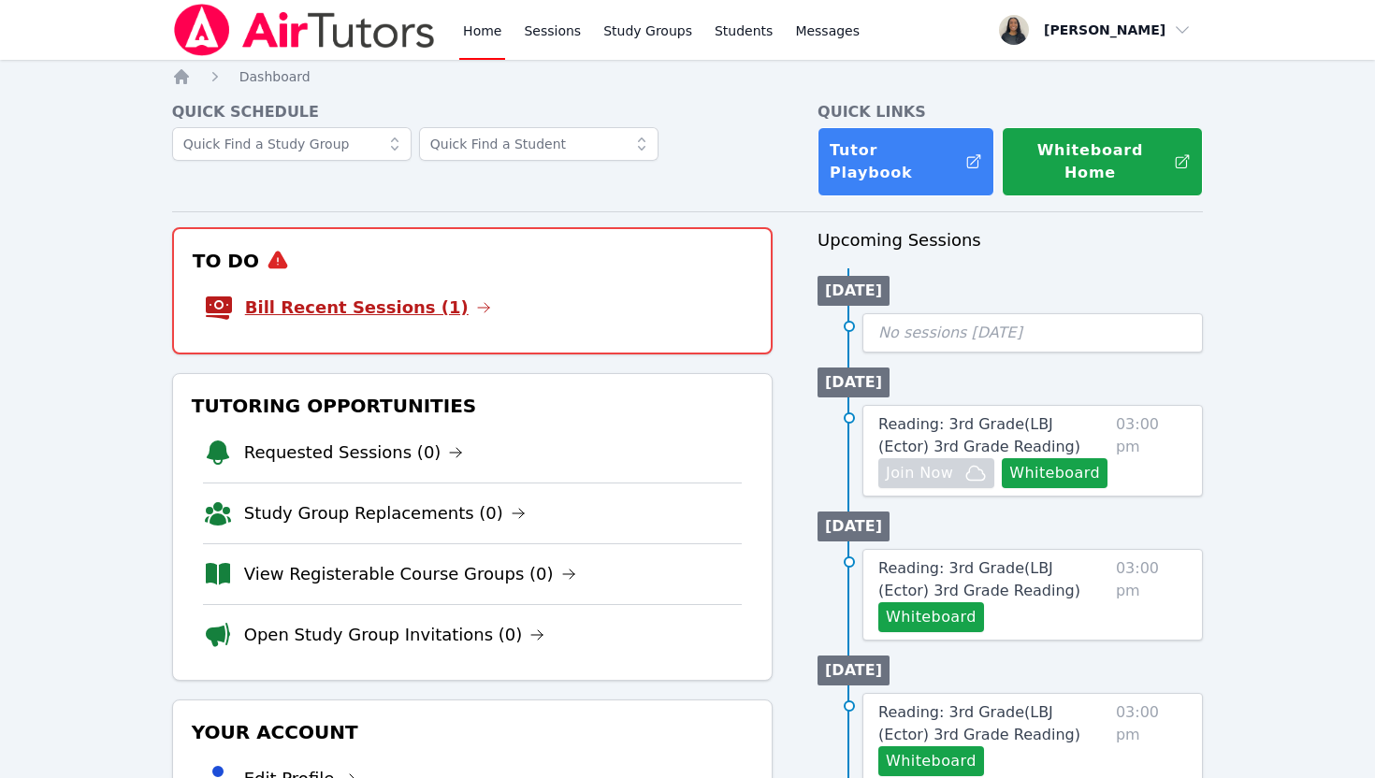
click at [339, 295] on link "Bill Recent Sessions (1)" at bounding box center [368, 308] width 246 height 26
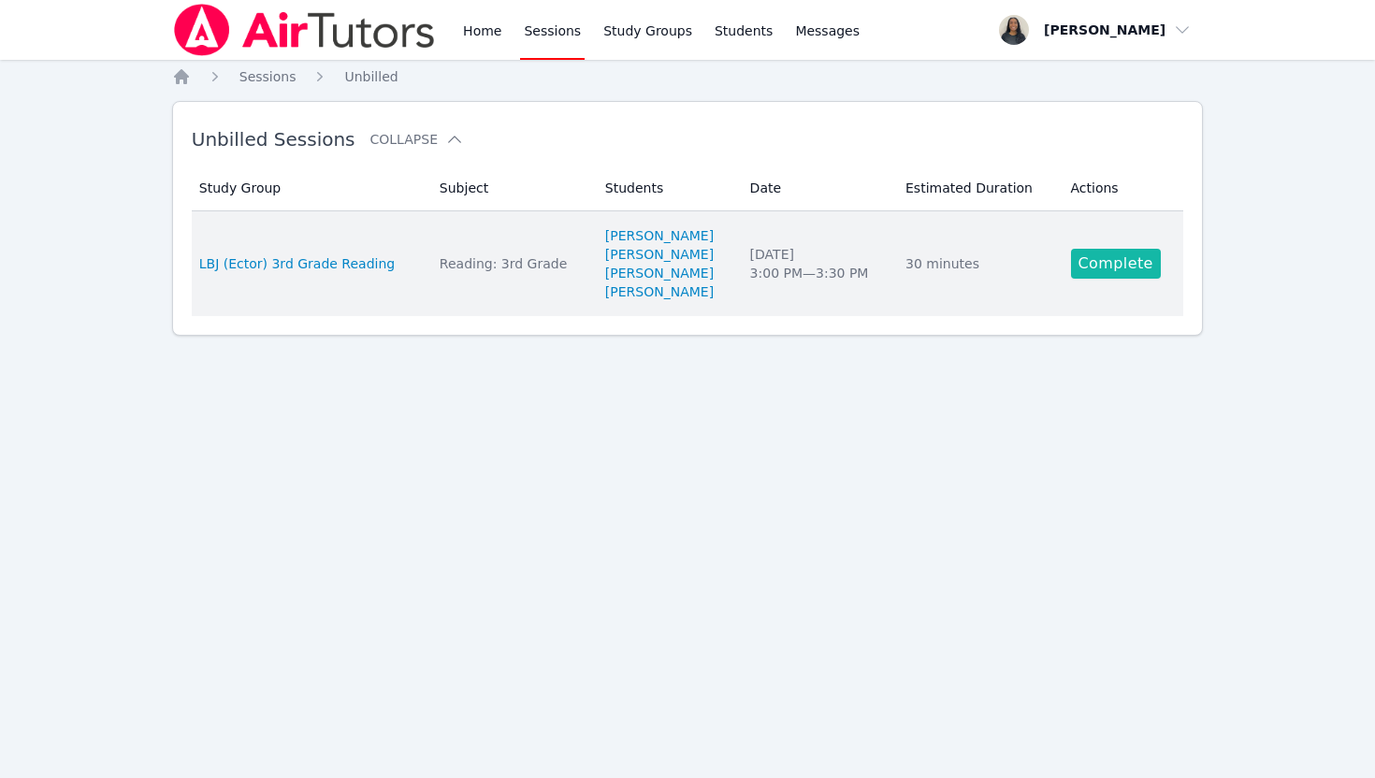
click at [1131, 260] on link "Complete" at bounding box center [1116, 264] width 90 height 30
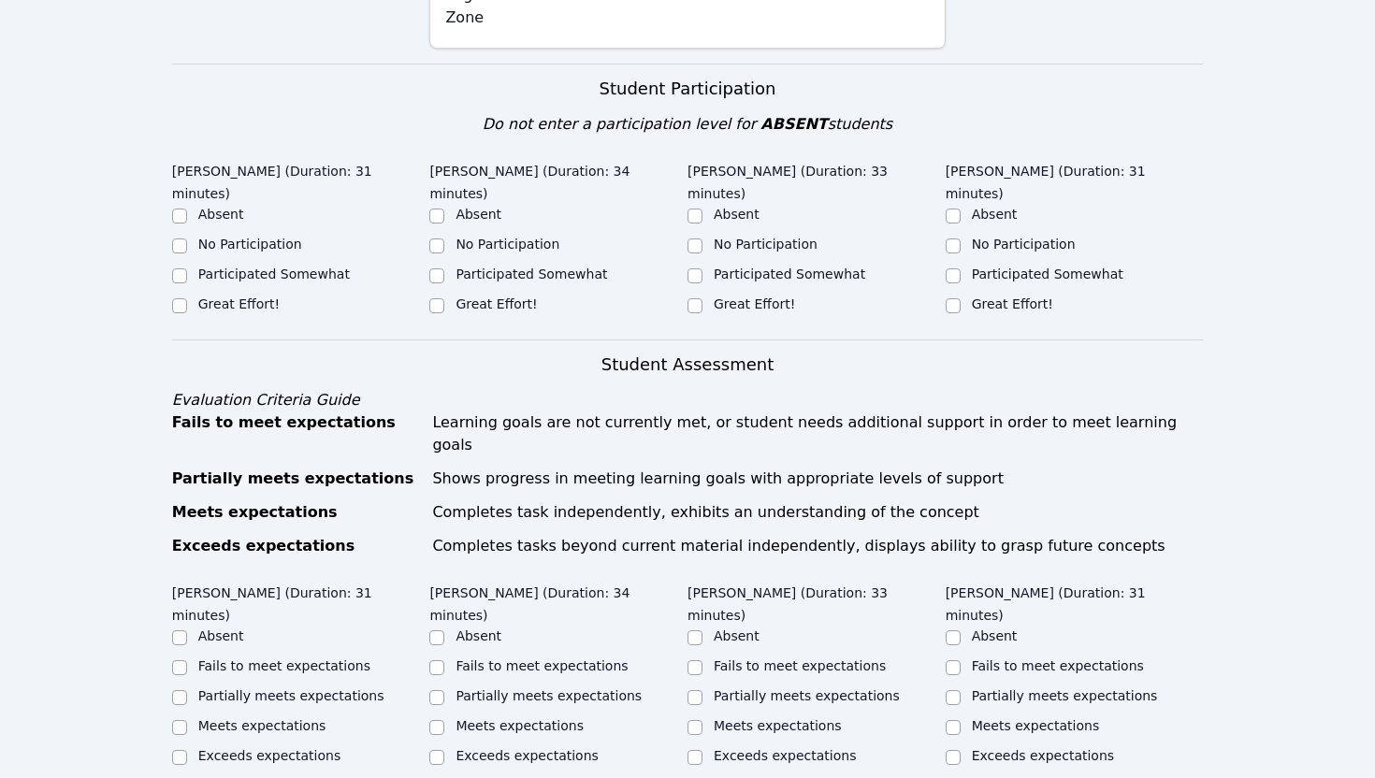
scroll to position [502, 0]
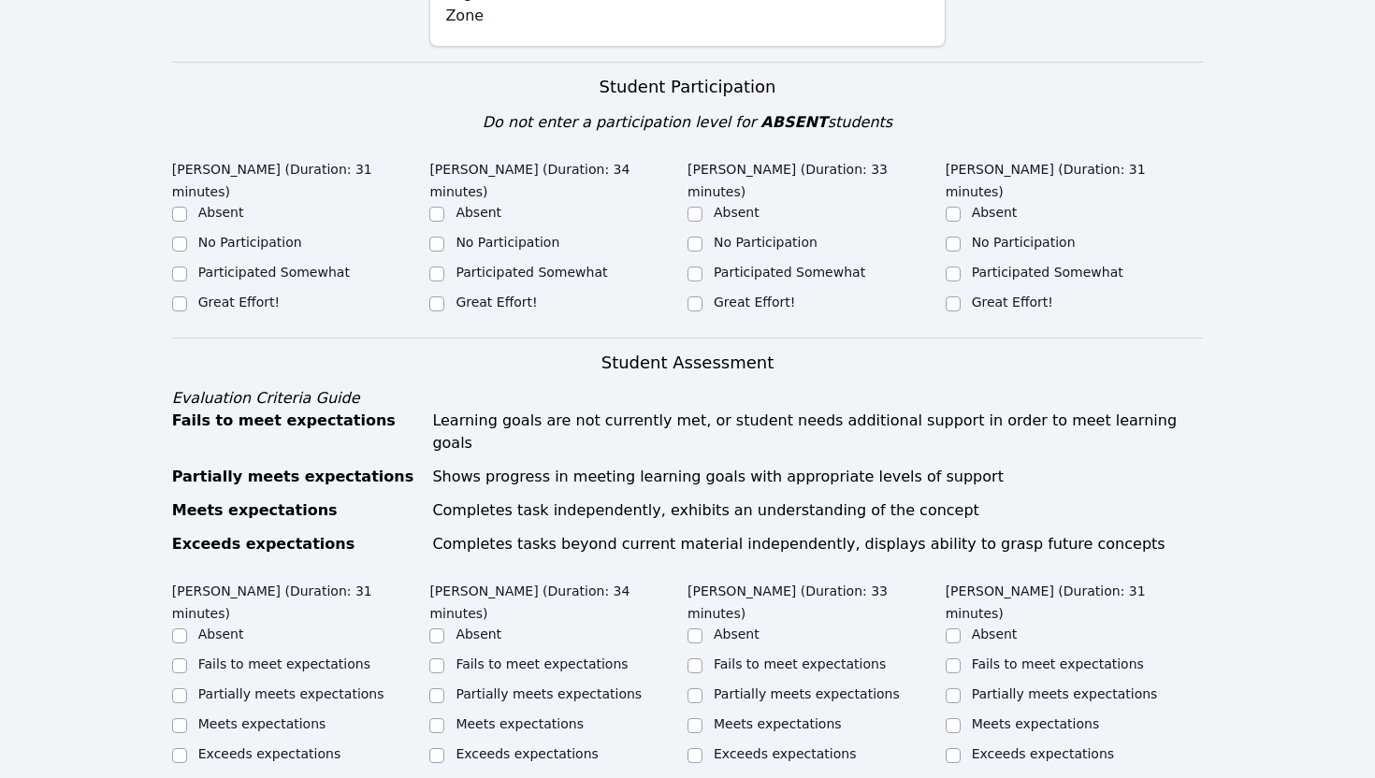
click at [234, 265] on label "Participated Somewhat" at bounding box center [274, 272] width 152 height 15
click at [187, 267] on input "Participated Somewhat" at bounding box center [179, 274] width 15 height 15
checkbox input "true"
click at [507, 265] on label "Participated Somewhat" at bounding box center [532, 272] width 152 height 15
click at [444, 267] on input "Participated Somewhat" at bounding box center [436, 274] width 15 height 15
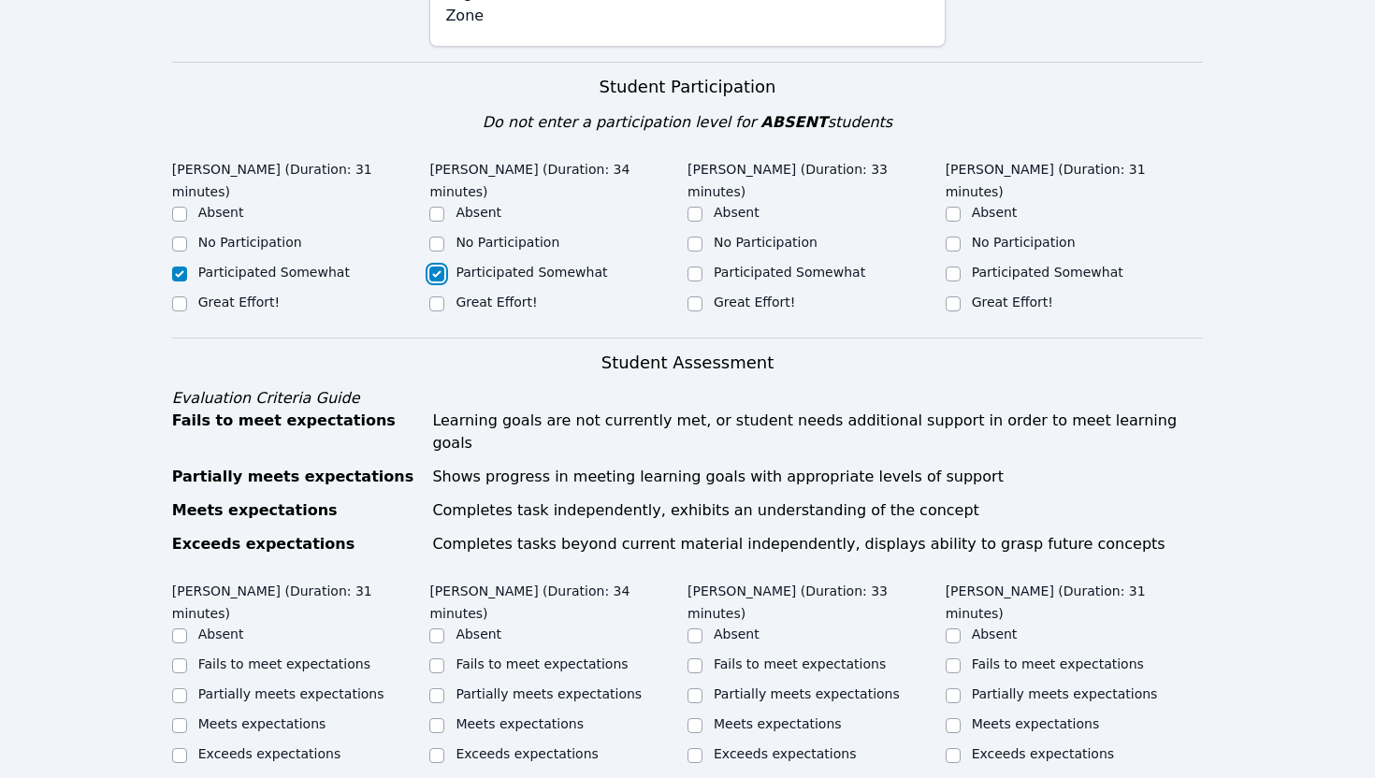
checkbox input "true"
click at [711, 293] on div "Great Effort!" at bounding box center [817, 304] width 258 height 22
click at [949, 297] on input "Great Effort!" at bounding box center [953, 304] width 15 height 15
checkbox input "true"
click at [176, 297] on input "Great Effort!" at bounding box center [179, 304] width 15 height 15
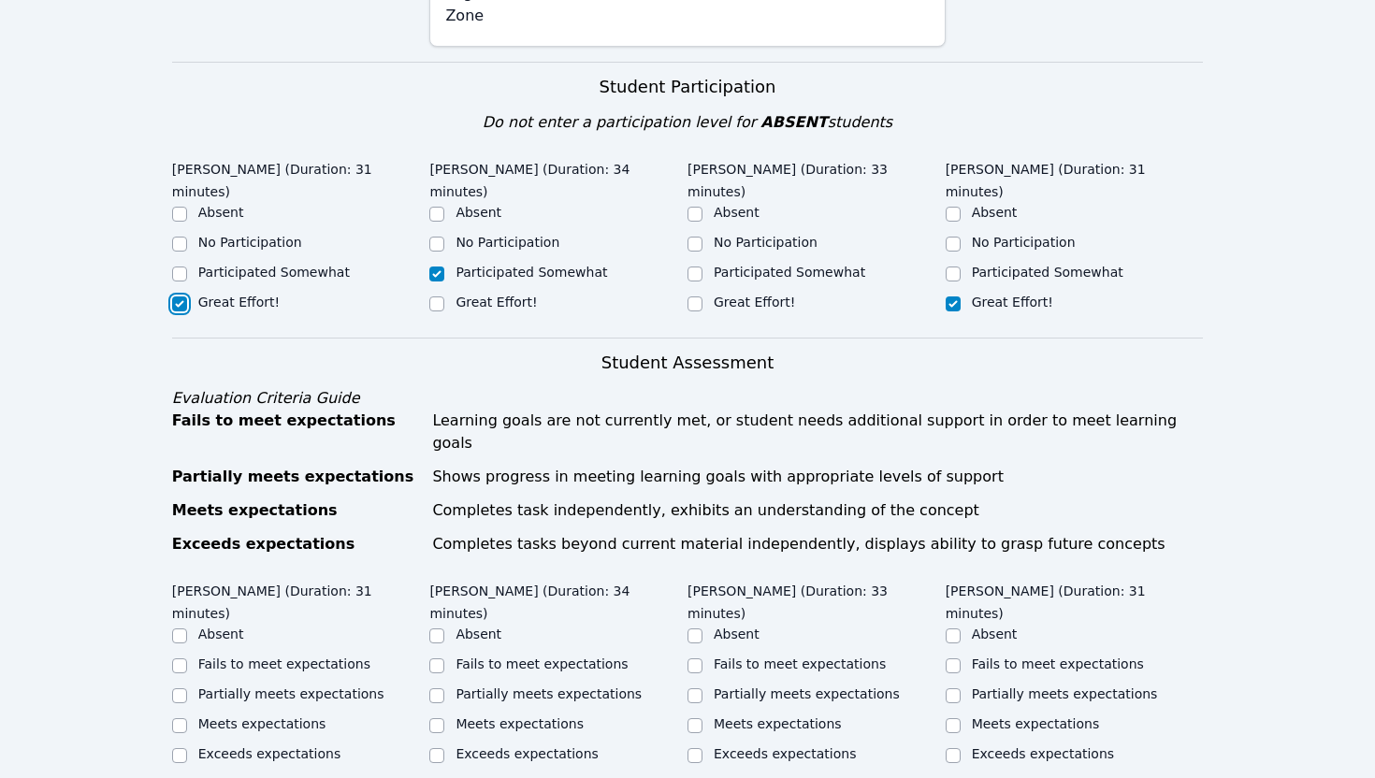
checkbox input "true"
checkbox input "false"
click at [693, 267] on input "Participated Somewhat" at bounding box center [695, 274] width 15 height 15
checkbox input "true"
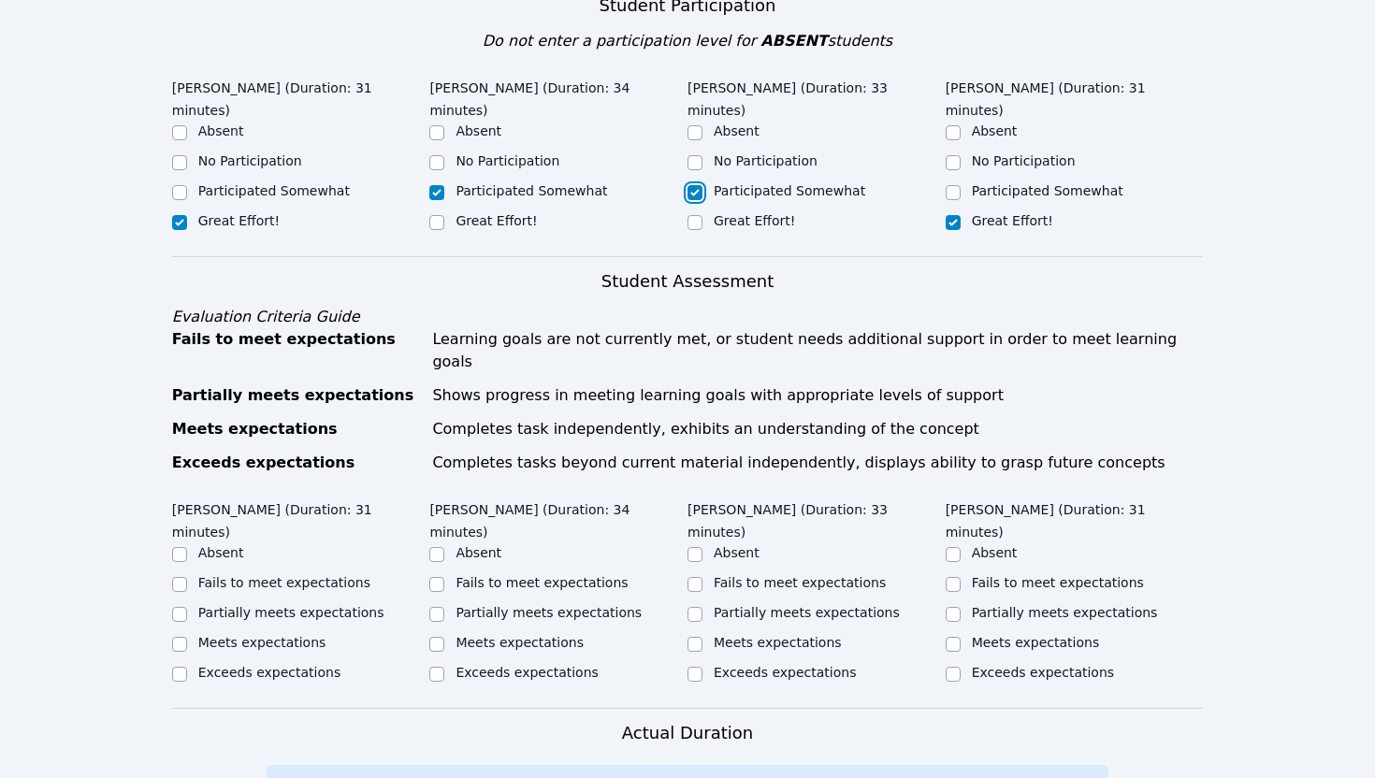
scroll to position [732, 0]
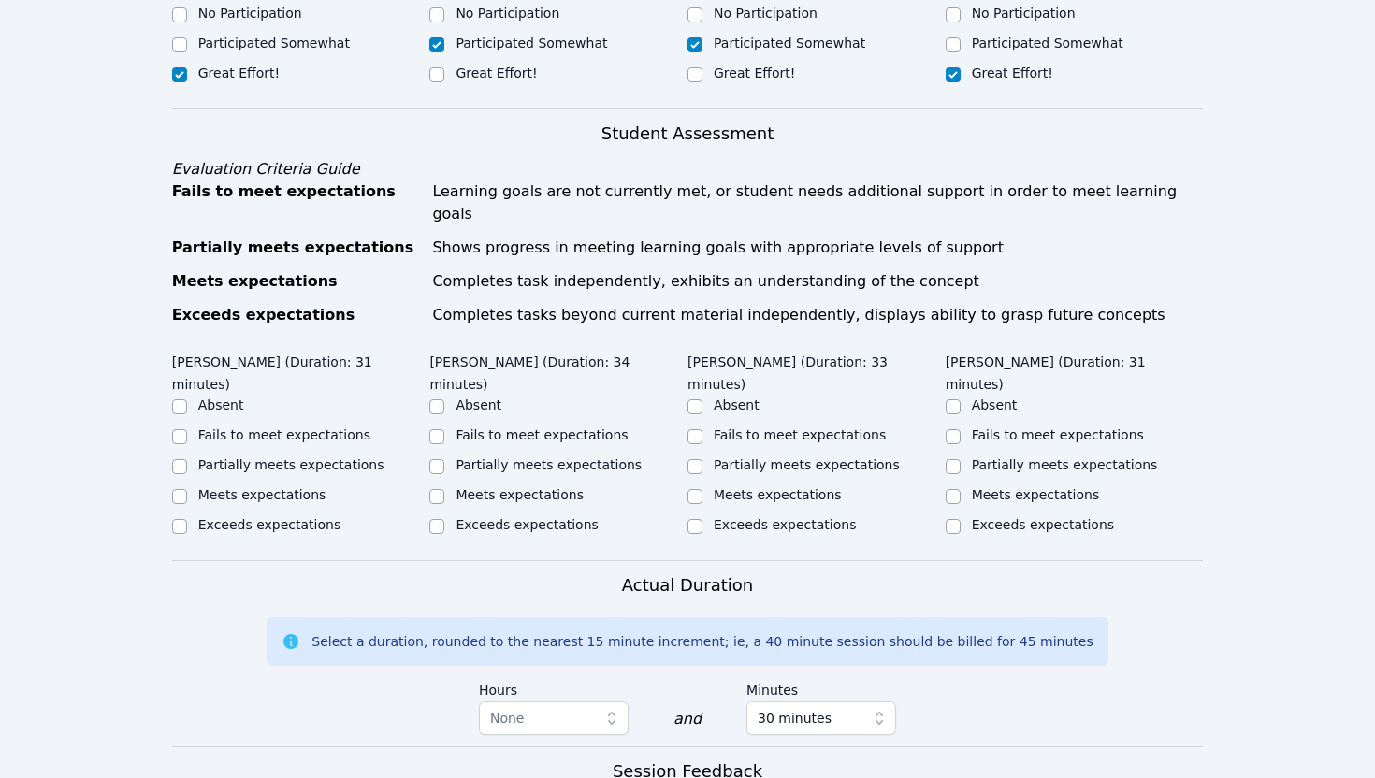
click at [239, 517] on label "Exceeds expectations" at bounding box center [269, 524] width 142 height 15
click at [187, 519] on input "Exceeds expectations" at bounding box center [179, 526] width 15 height 15
checkbox input "true"
click at [966, 486] on div "Meets expectations" at bounding box center [1075, 497] width 258 height 22
click at [955, 489] on input "Meets expectations" at bounding box center [953, 496] width 15 height 15
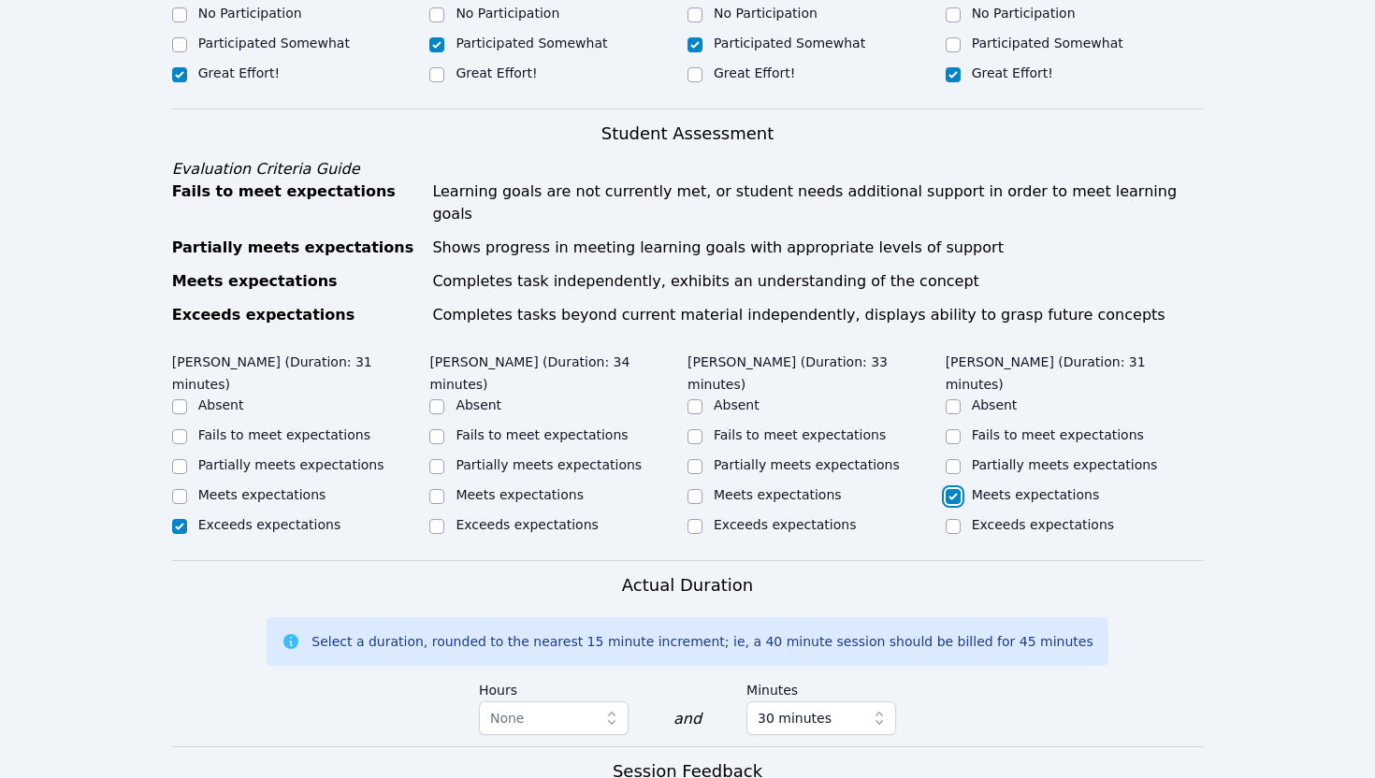
checkbox input "true"
click at [701, 459] on input "Partially meets expectations" at bounding box center [695, 466] width 15 height 15
checkbox input "true"
click at [442, 459] on input "Partially meets expectations" at bounding box center [436, 466] width 15 height 15
checkbox input "true"
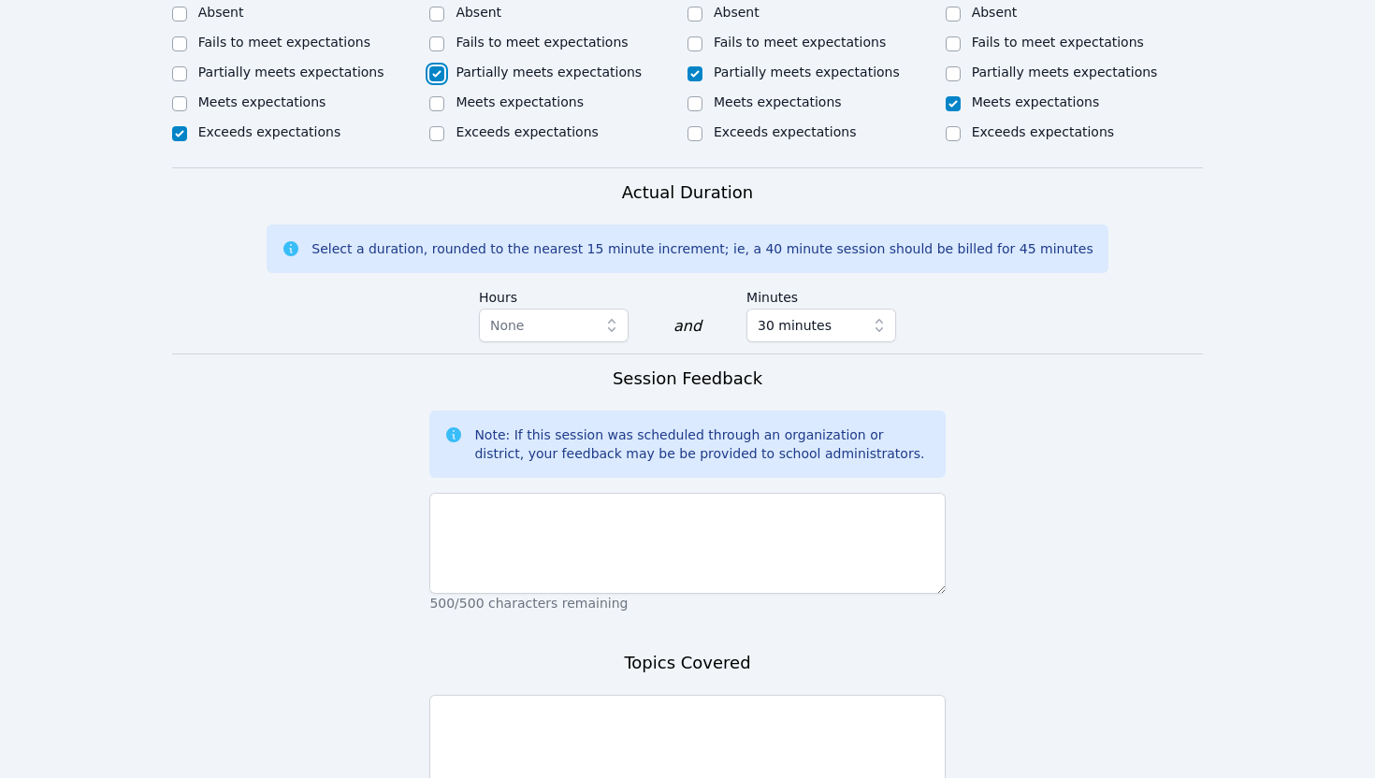
scroll to position [1153, 0]
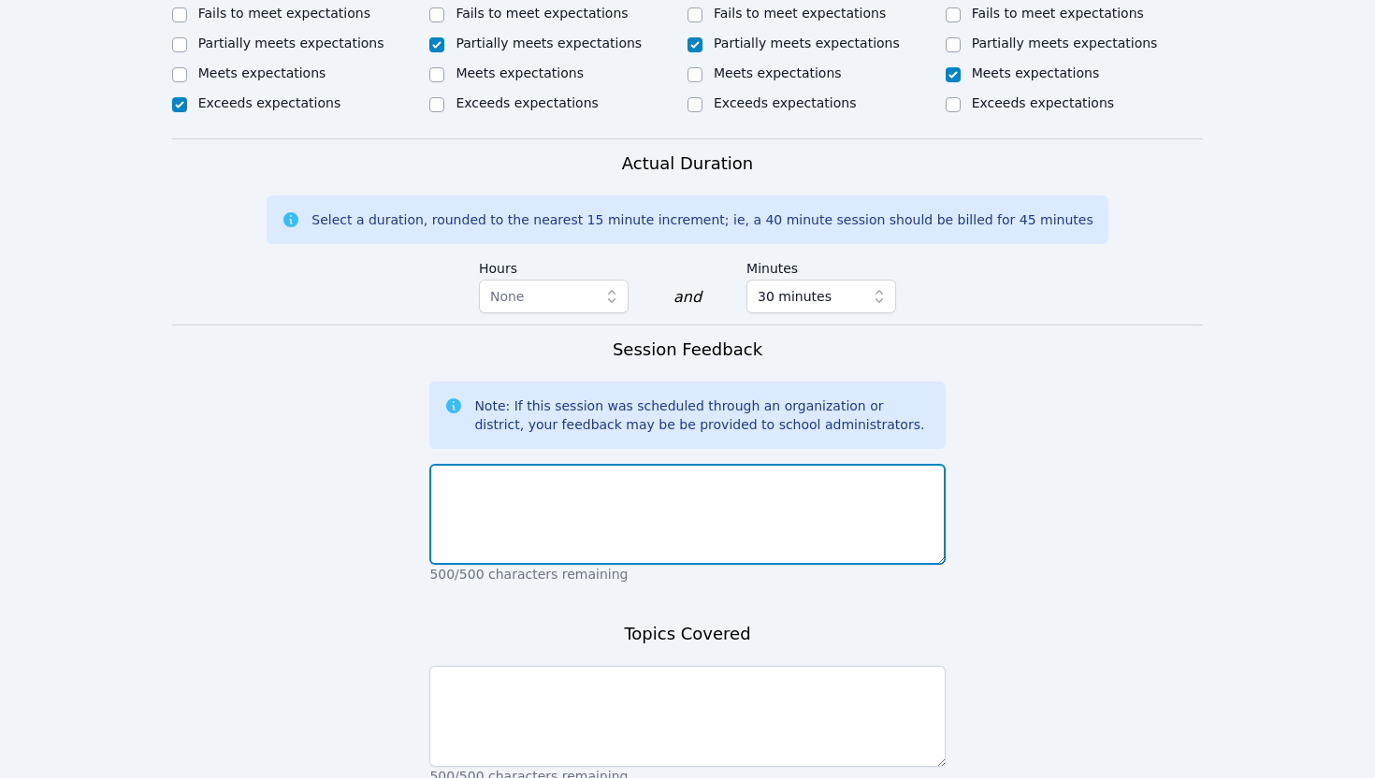
click at [500, 481] on textarea at bounding box center [686, 514] width 515 height 101
type textarea "A"
drag, startPoint x: 487, startPoint y: 412, endPoint x: 850, endPoint y: 403, distance: 363.1
click at [848, 464] on textarea "[DATE], started a little shaky because student" at bounding box center [686, 514] width 515 height 101
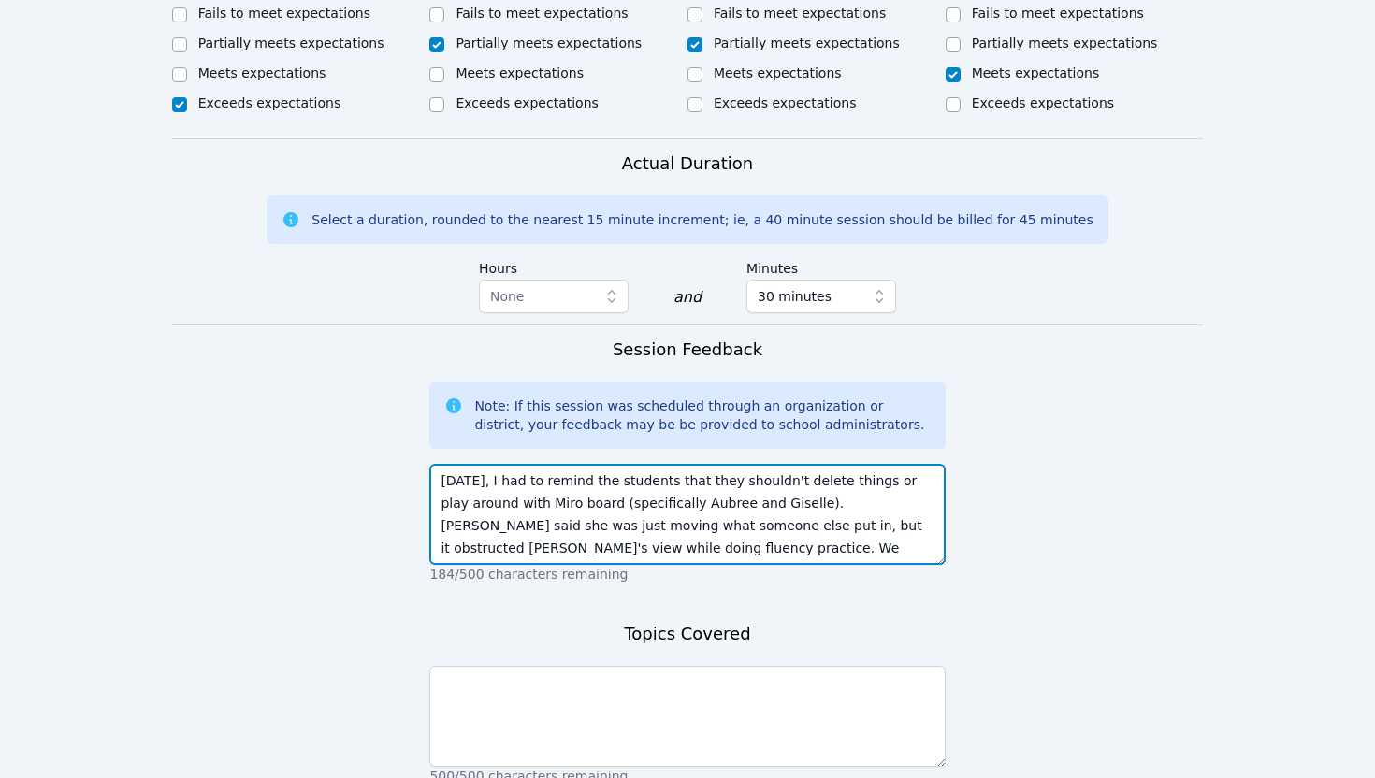
scroll to position [13, 0]
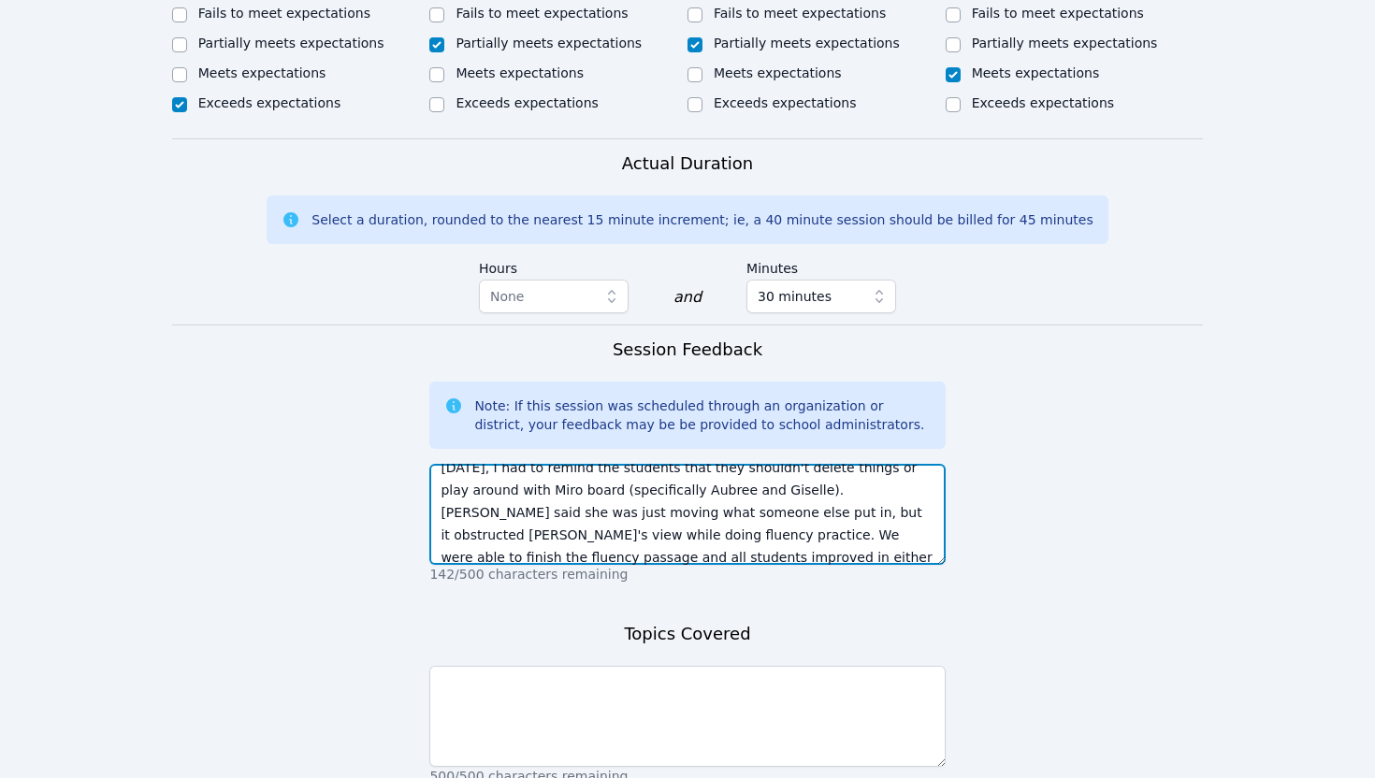
click at [653, 493] on textarea "[DATE], I had to remind the students that they shouldn't delete things or play …" at bounding box center [686, 514] width 515 height 101
click at [804, 492] on textarea "[DATE], I had to remind the students that they shouldn't delete things or play …" at bounding box center [686, 514] width 515 height 101
paste textarea "reminded the students not to delete or move items on the Miro board (specifical…"
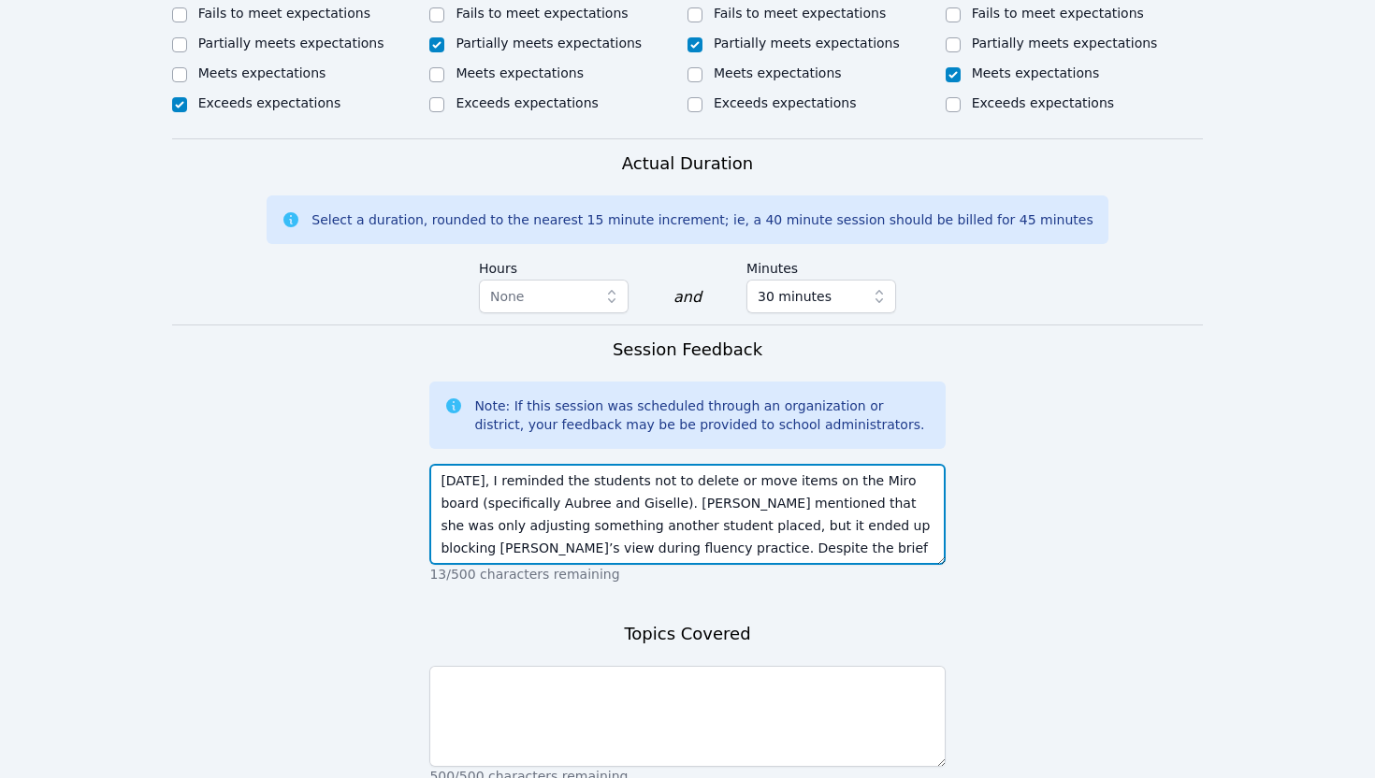
scroll to position [67, 0]
type textarea "[DATE], I reminded the students not to delete or move items on the Miro board (…"
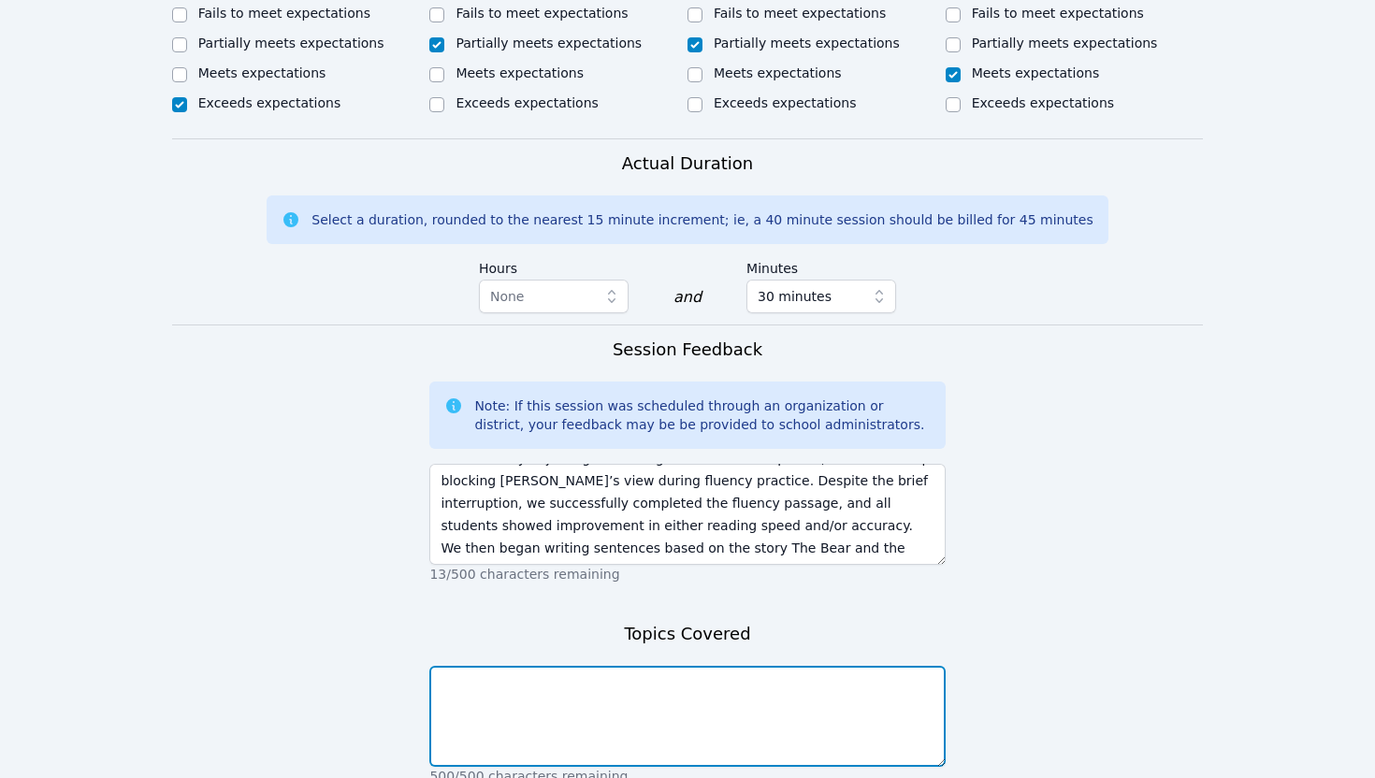
click at [529, 666] on textarea at bounding box center [686, 716] width 515 height 101
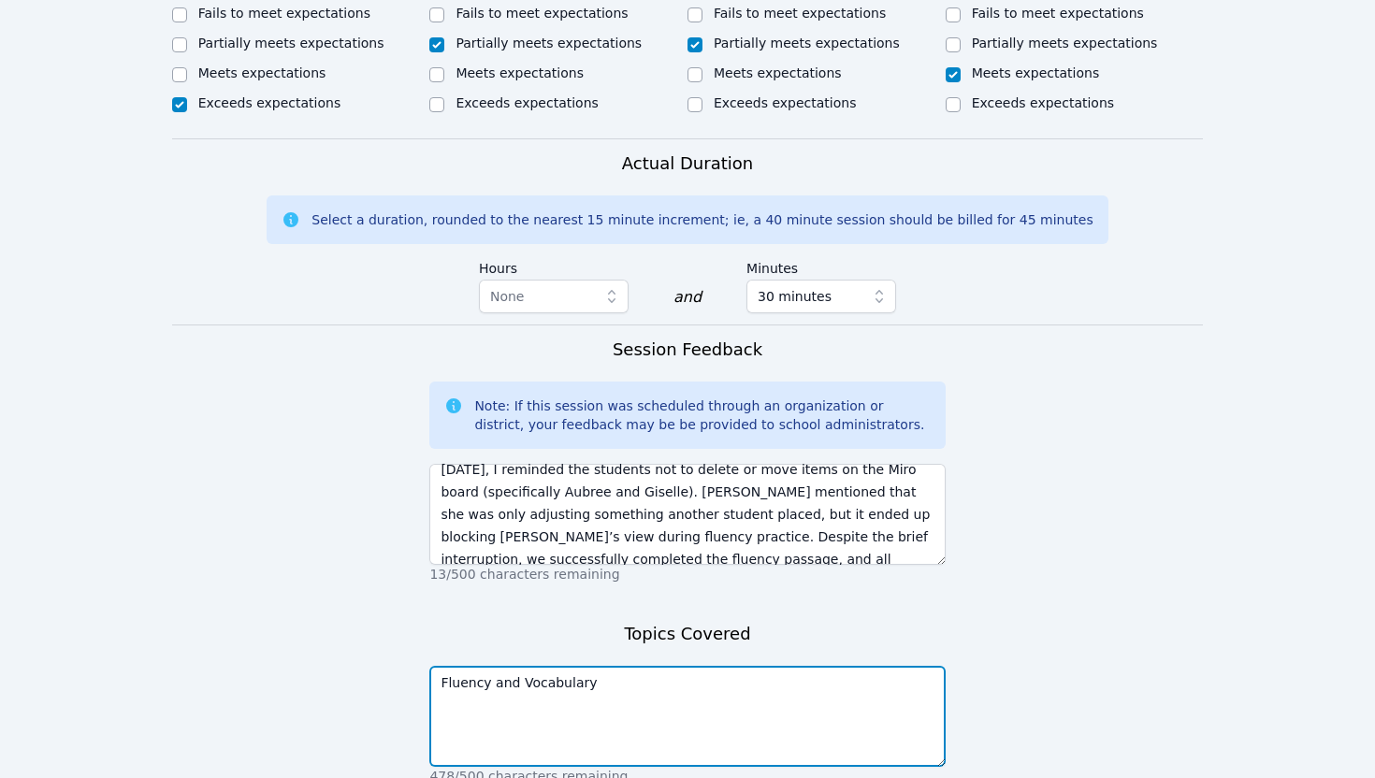
type textarea "Fluency and Vocabulary"
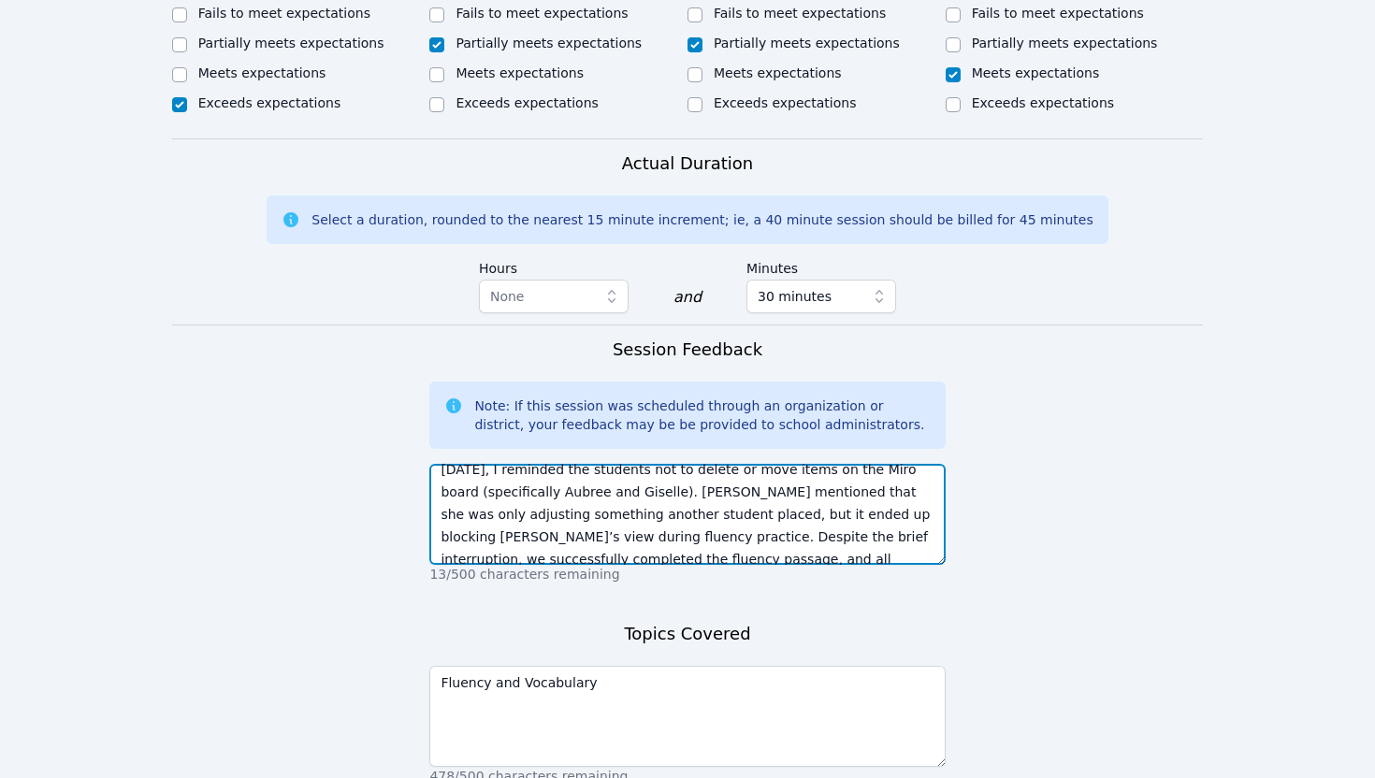
click at [644, 464] on textarea "[DATE], I reminded the students not to delete or move items on the Miro board (…" at bounding box center [686, 514] width 515 height 101
type textarea "[DATE], I reminded the students not to delete or move items on the Miro board (…"
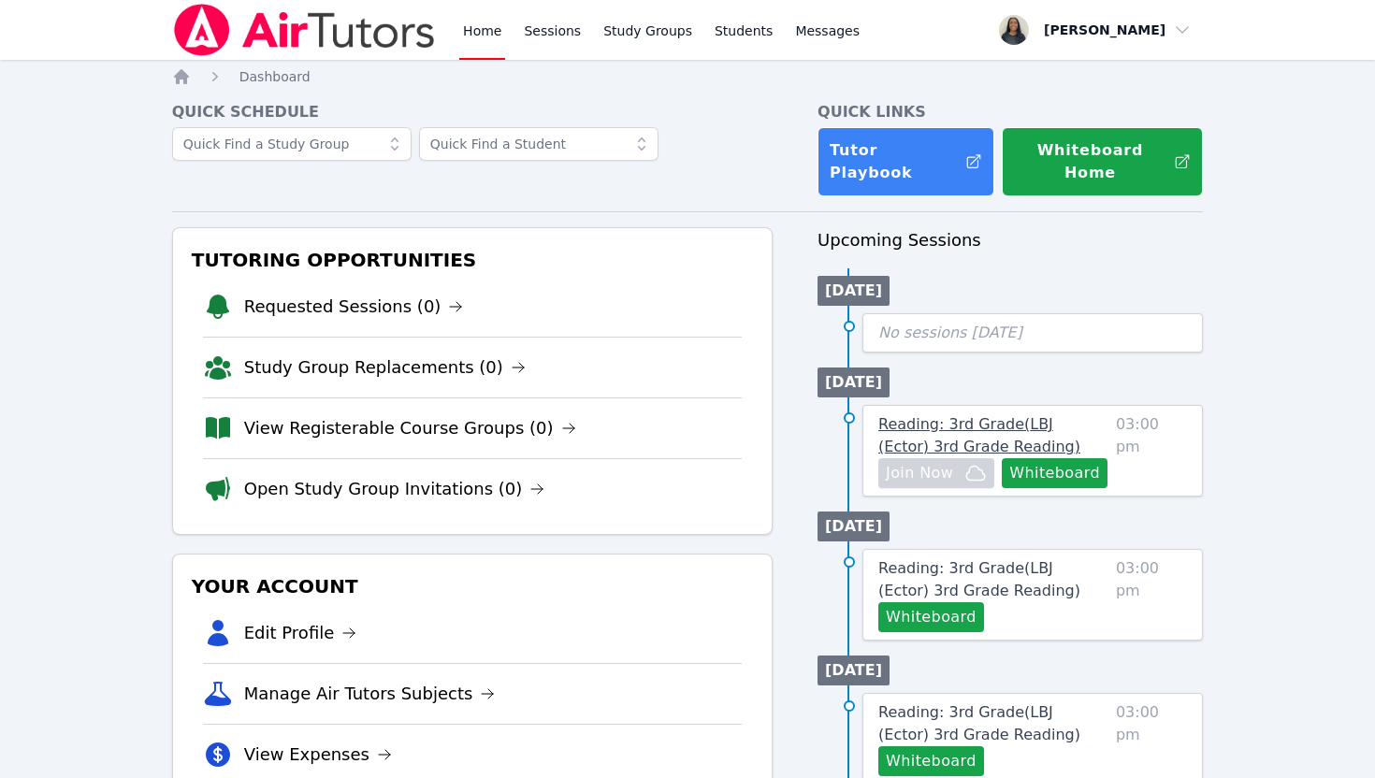
click at [949, 415] on span "Reading: 3rd Grade ( LBJ (Ector) 3rd Grade Reading )" at bounding box center [979, 435] width 202 height 40
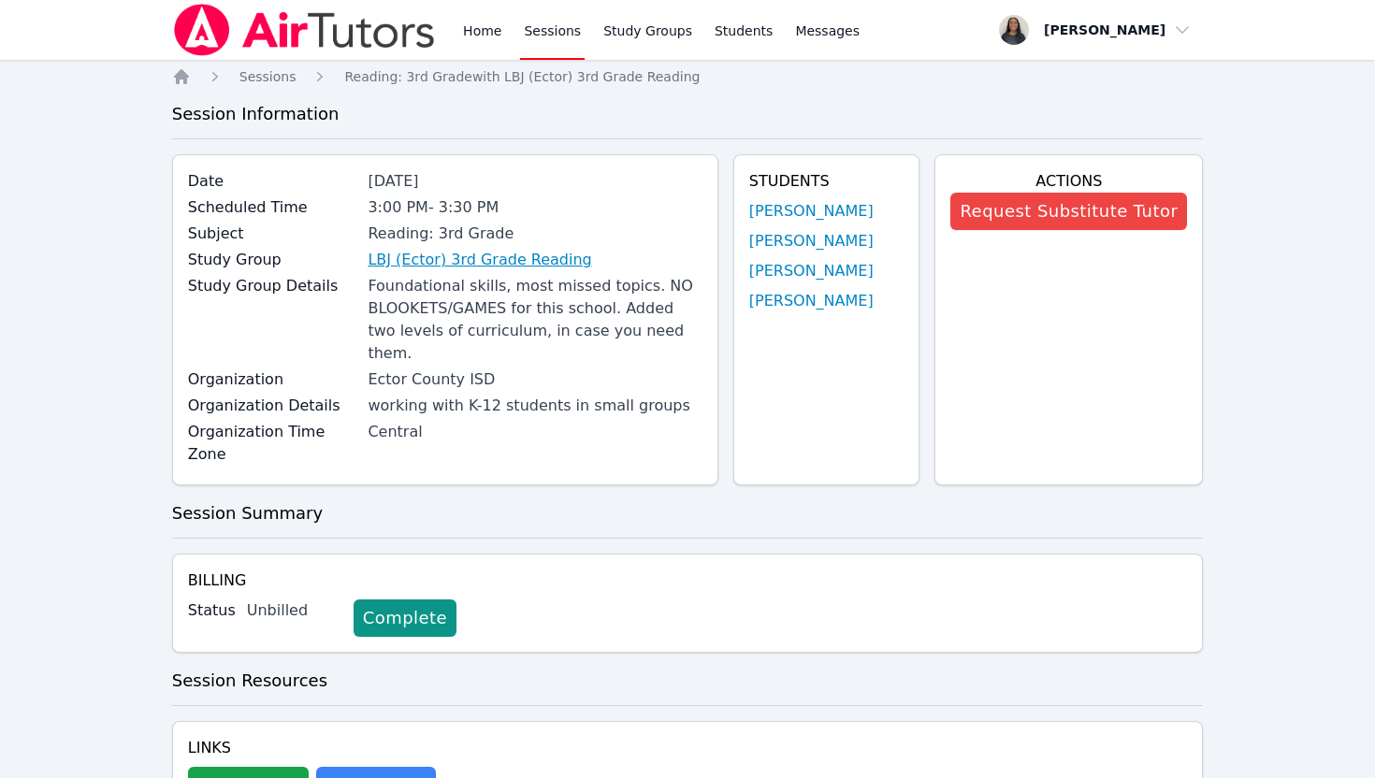
click at [558, 257] on link "LBJ (Ector) 3rd Grade Reading" at bounding box center [480, 260] width 224 height 22
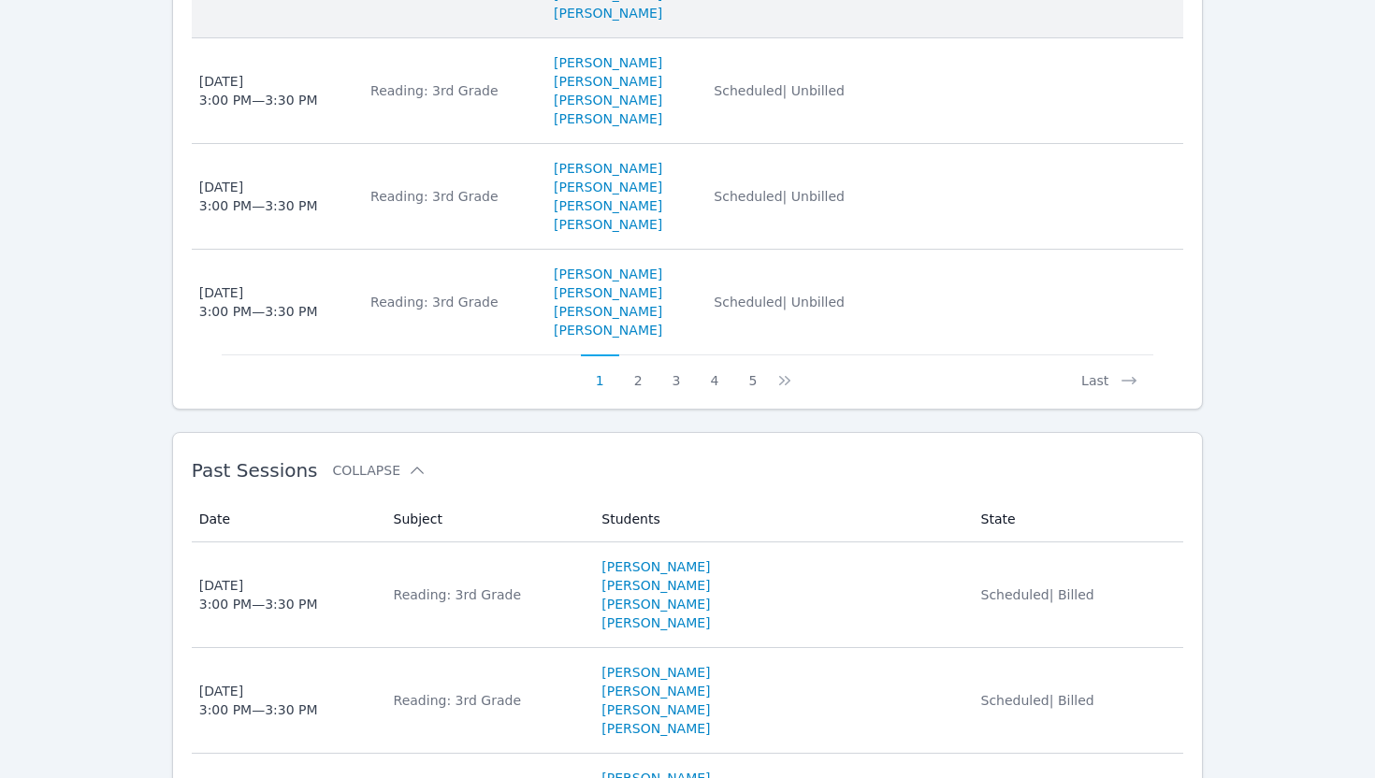
scroll to position [1550, 0]
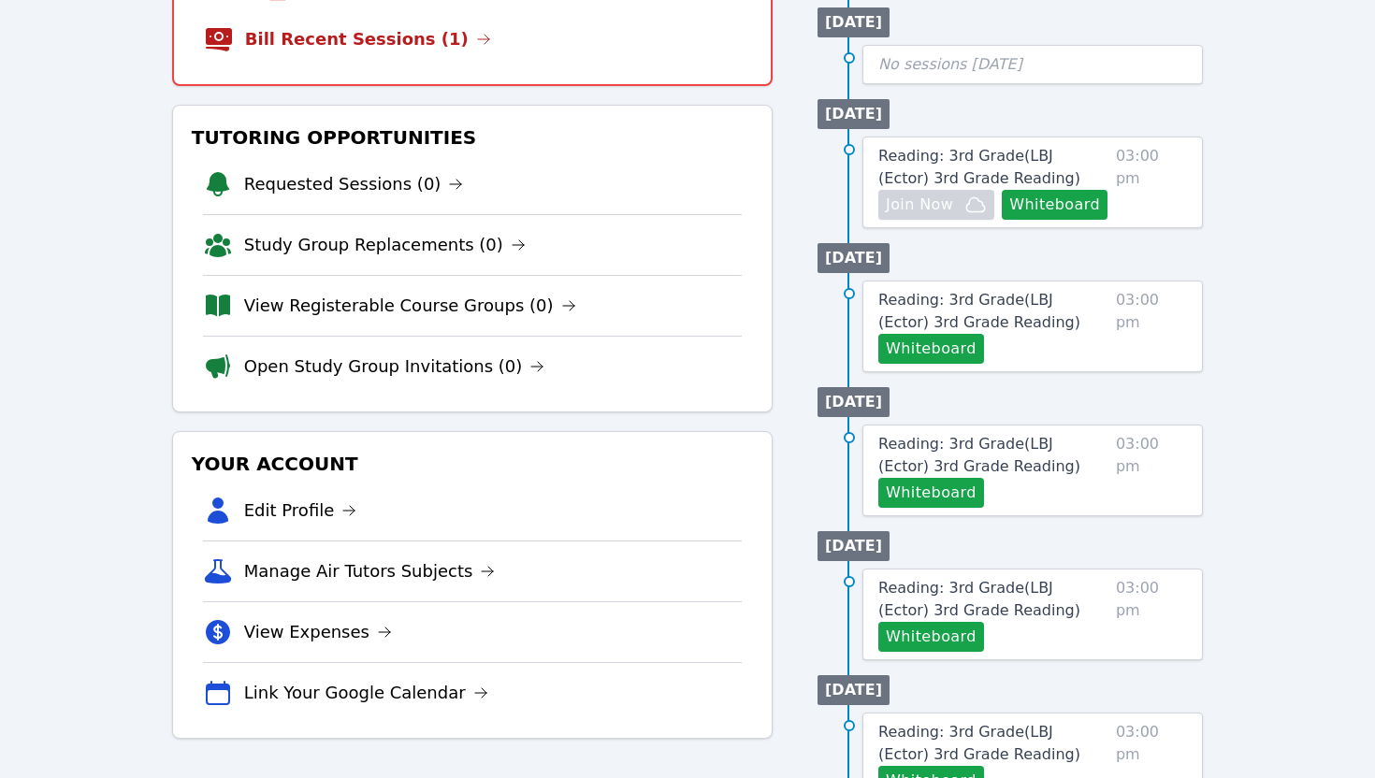
scroll to position [545, 0]
